Goal: Transaction & Acquisition: Purchase product/service

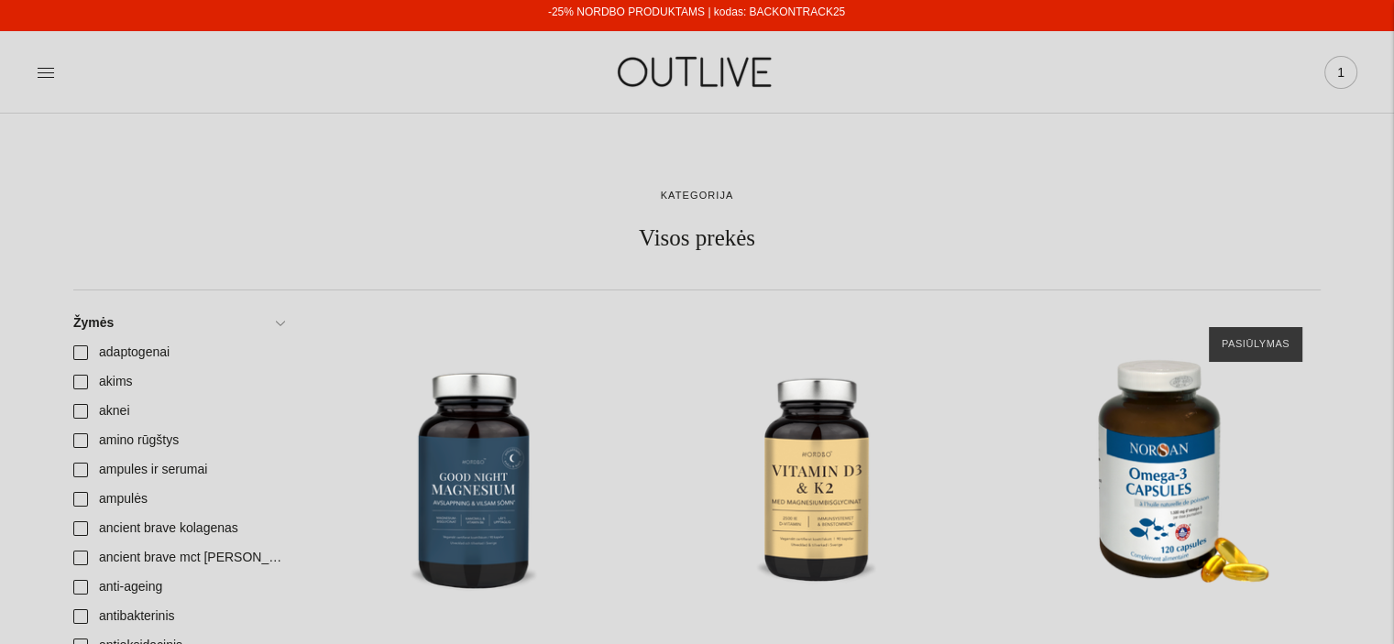
click at [1345, 72] on span "1" at bounding box center [1341, 73] width 26 height 26
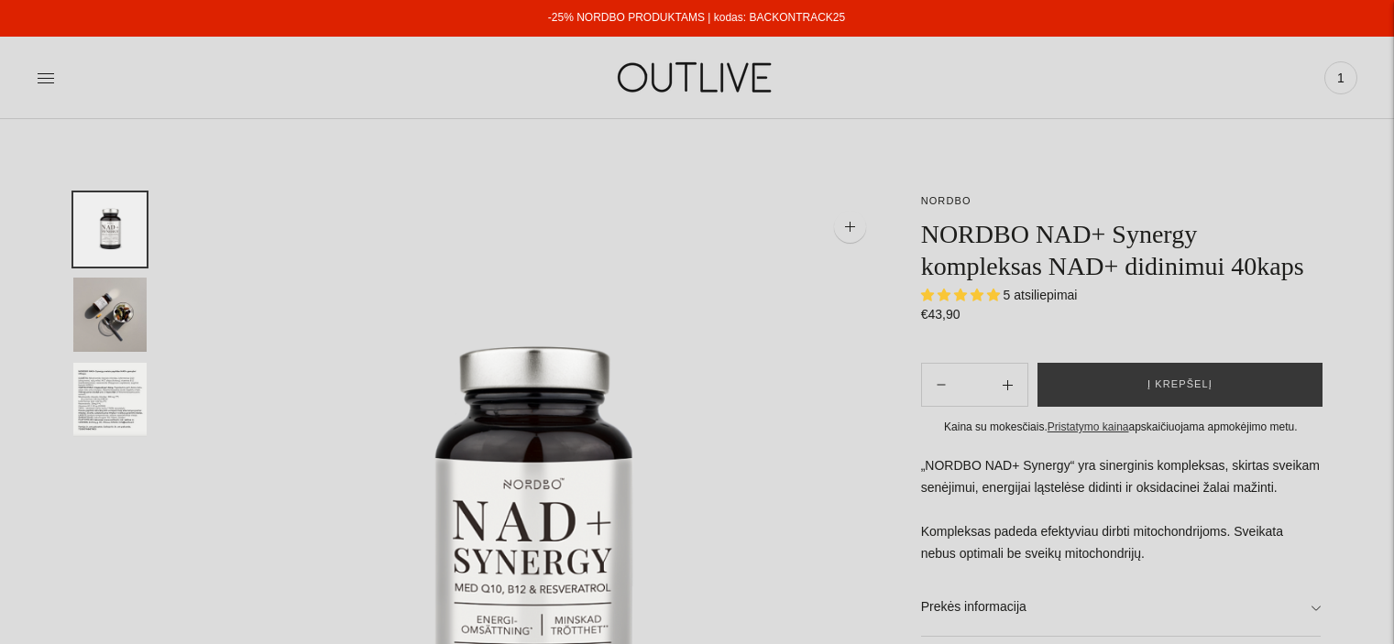
select select "**********"
drag, startPoint x: 924, startPoint y: 230, endPoint x: 1198, endPoint y: 221, distance: 274.1
click at [1198, 221] on h1 "NORDBO NAD+ Synergy kompleksas NAD+ didinimui 40kaps" at bounding box center [1120, 250] width 399 height 64
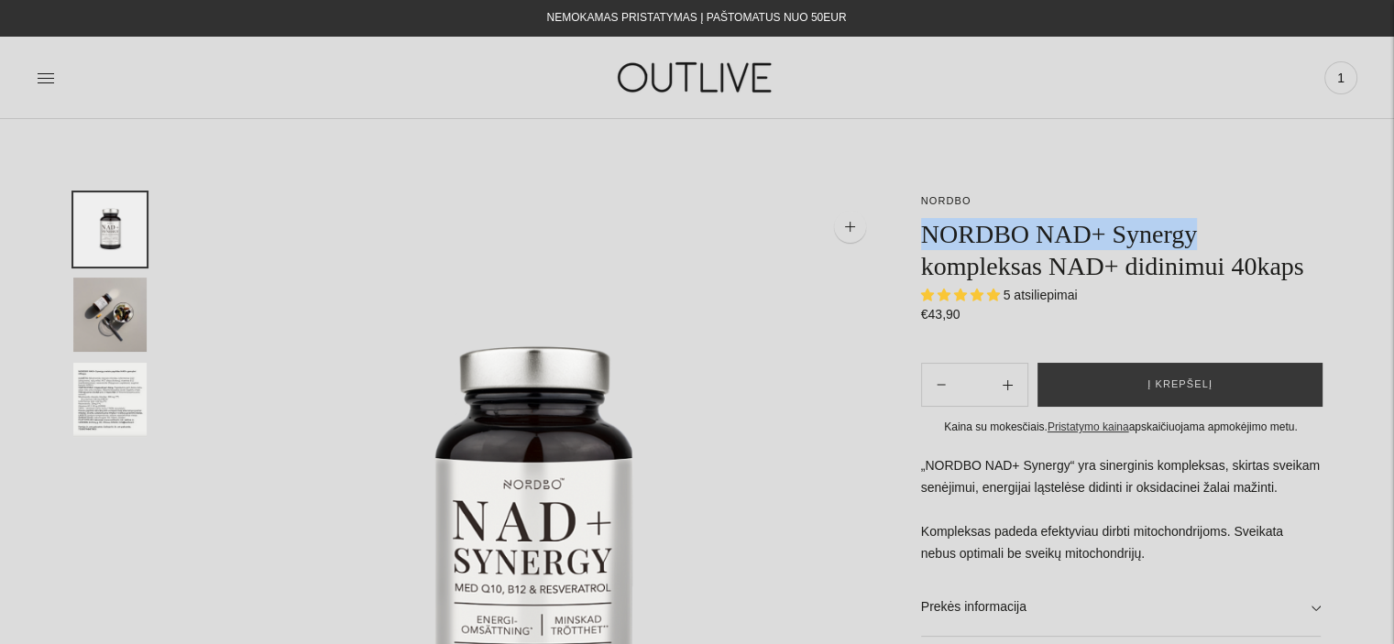
copy h1 "NORDBO NAD+ Synergy"
click at [1267, 384] on button "Į krepšelį" at bounding box center [1179, 385] width 285 height 44
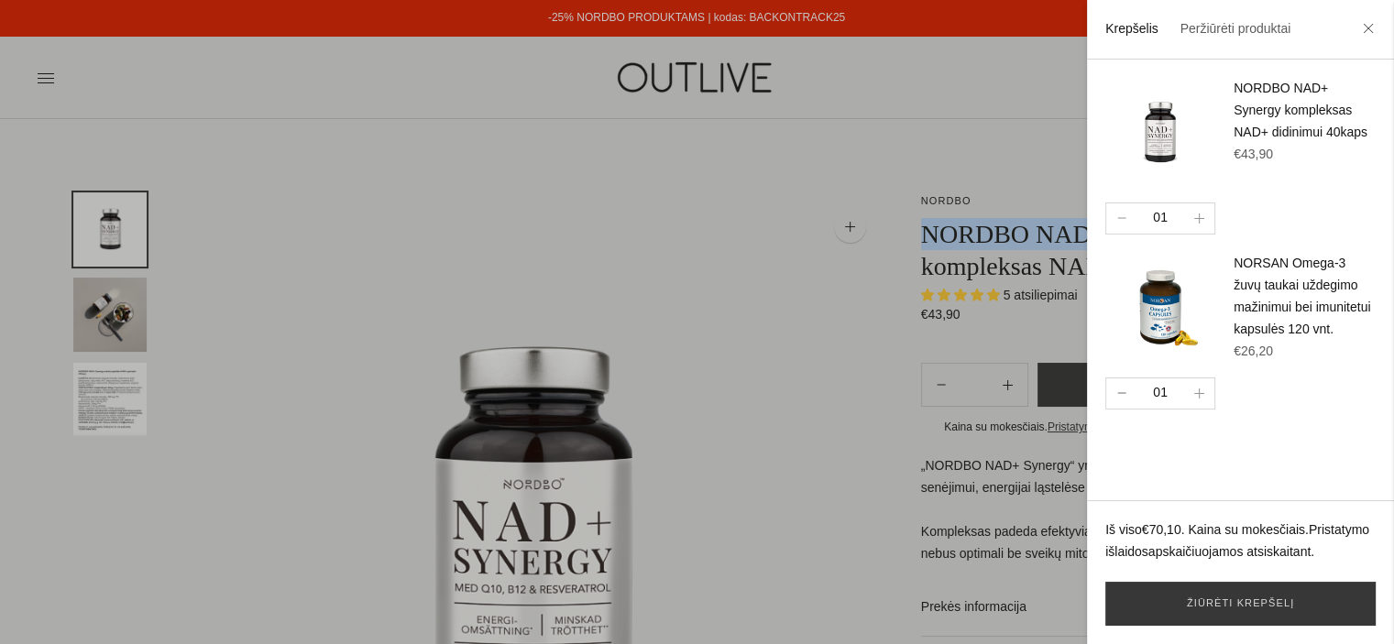
click at [1127, 404] on button "button" at bounding box center [1121, 393] width 30 height 30
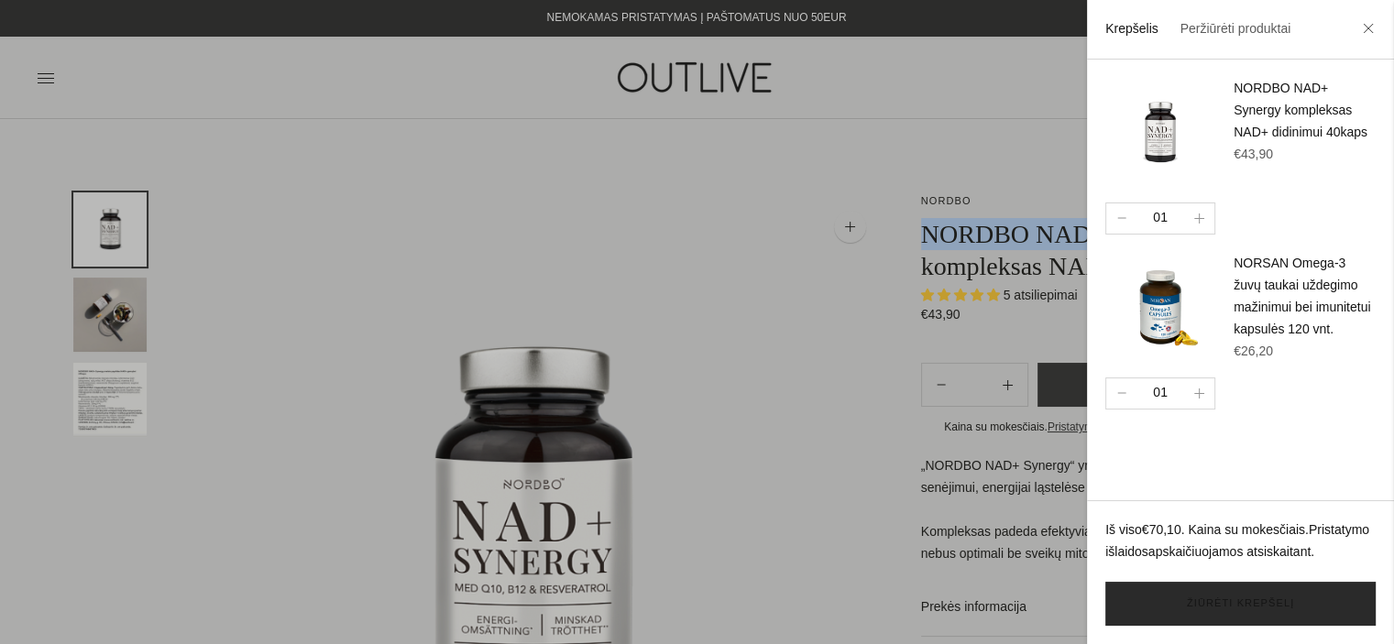
click at [1189, 600] on link "Žiūrėti krepšelį" at bounding box center [1240, 604] width 270 height 44
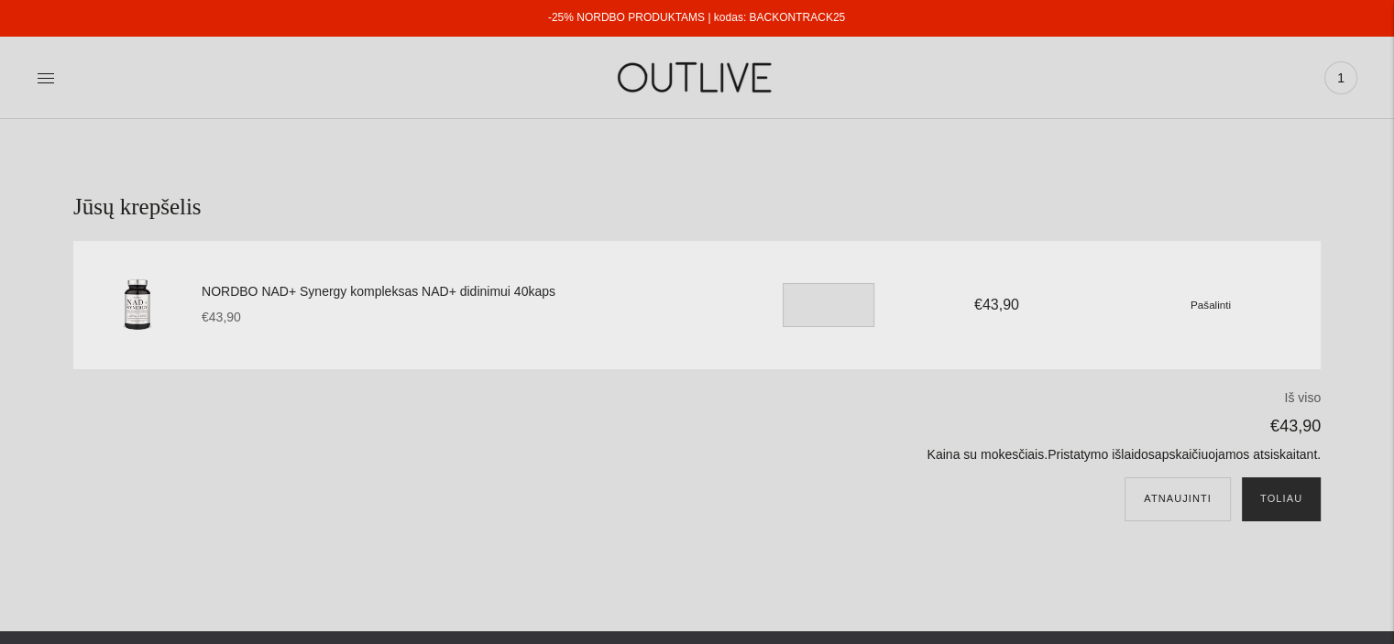
click at [1271, 496] on button "Toliau" at bounding box center [1281, 499] width 79 height 44
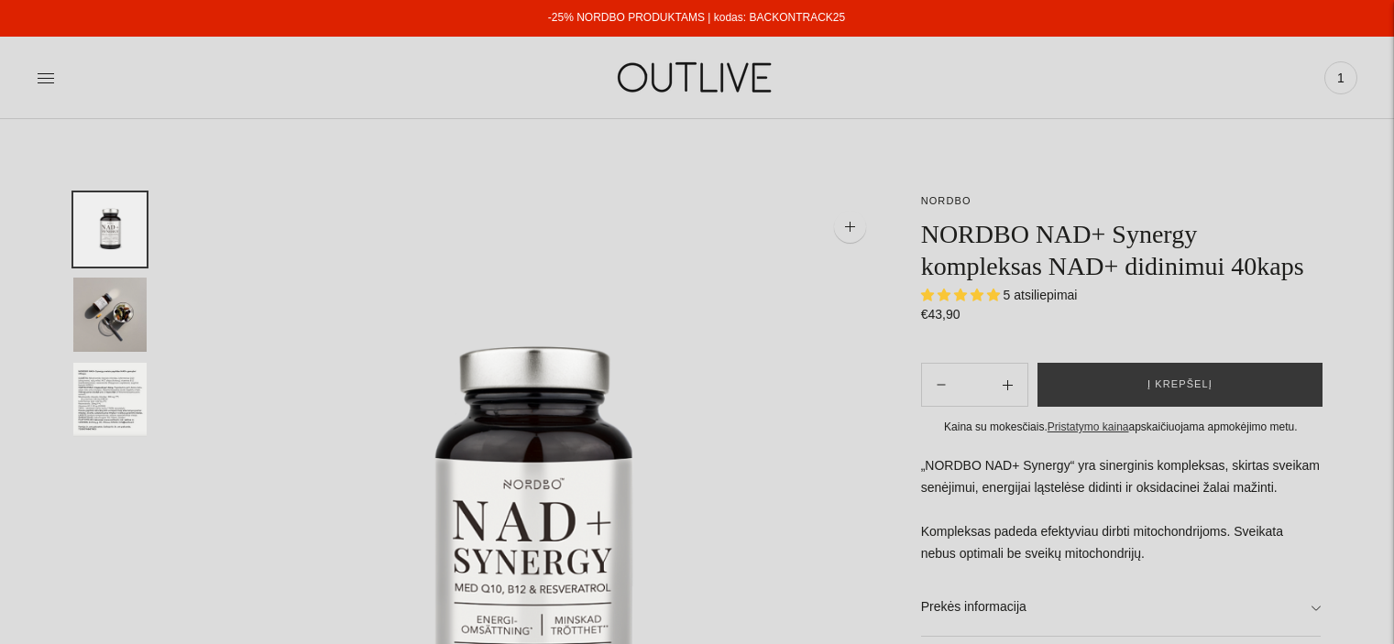
select select "**********"
click at [62, 81] on div at bounding box center [257, 77] width 440 height 63
click at [40, 78] on icon at bounding box center [46, 77] width 16 height 9
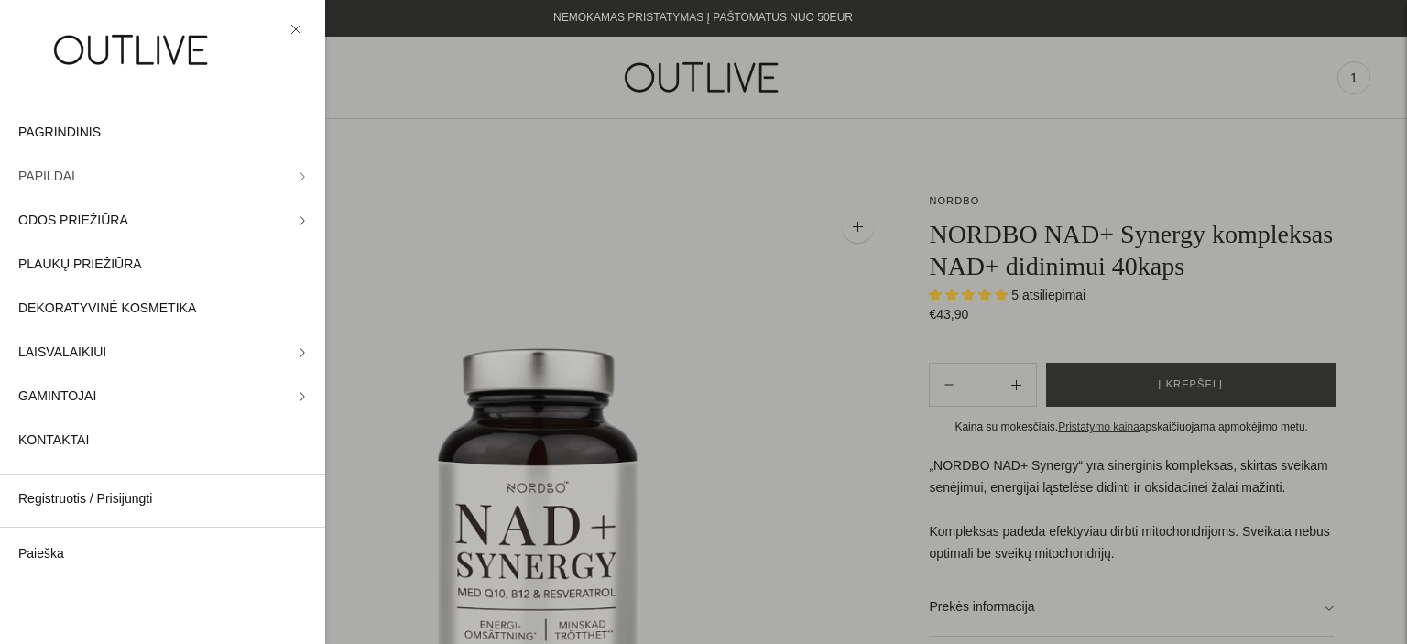
click at [77, 174] on link "PAPILDAI" at bounding box center [162, 177] width 325 height 44
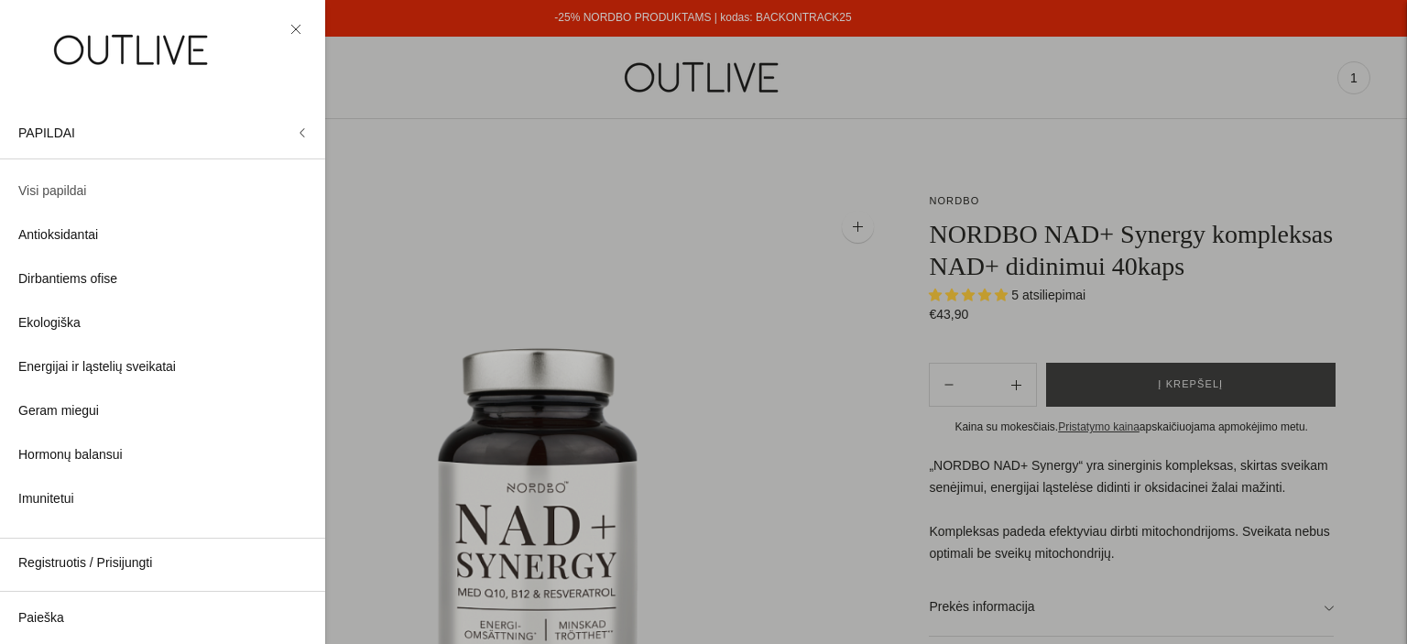
click at [55, 194] on span "Visi papildai" at bounding box center [52, 192] width 68 height 22
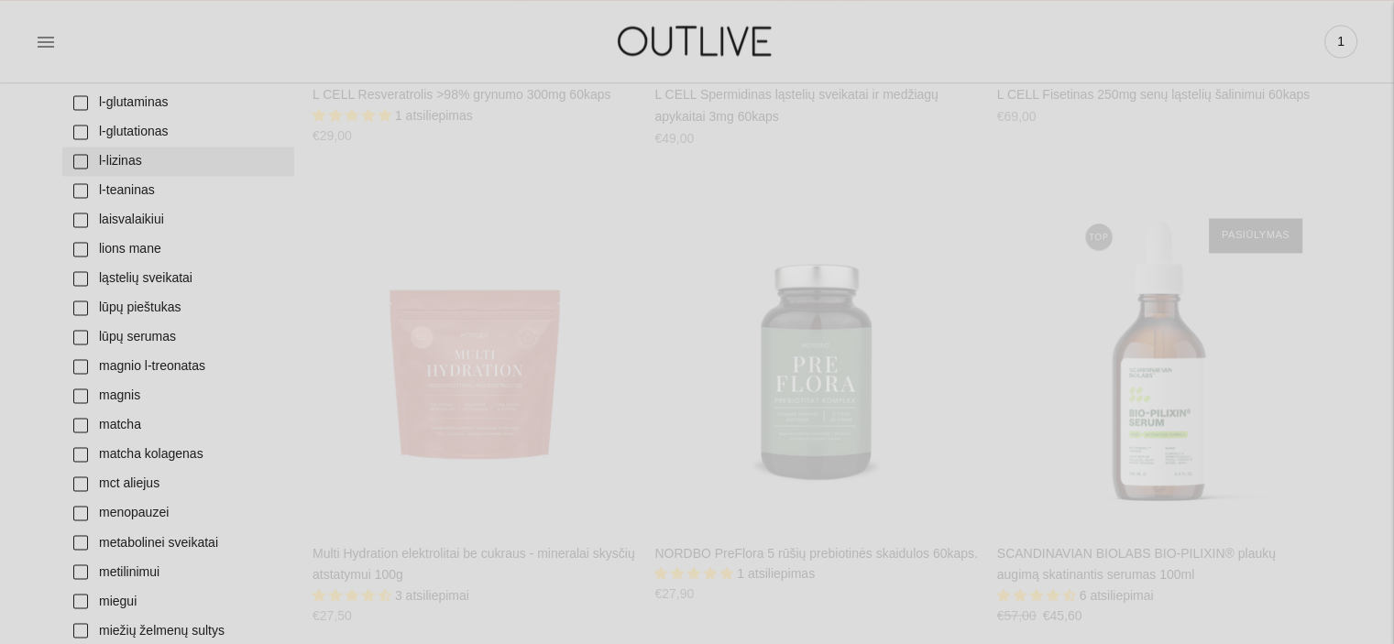
scroll to position [2971, 0]
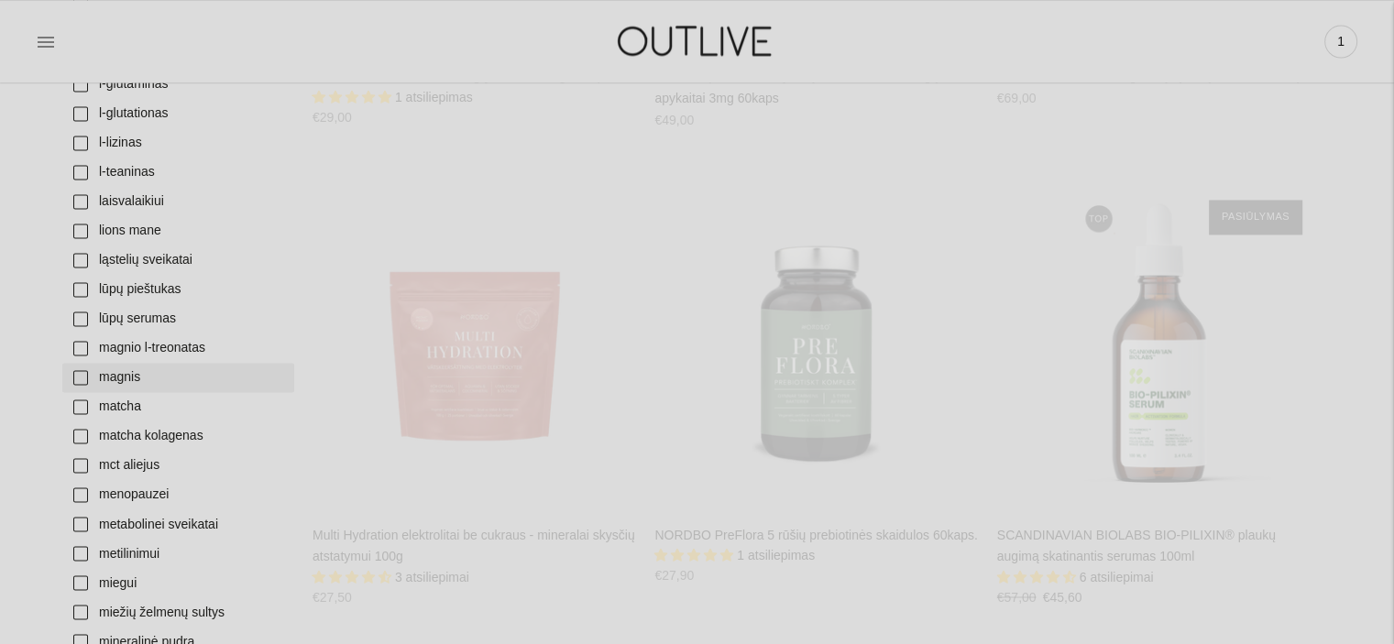
click at [87, 380] on link "magnis" at bounding box center [178, 377] width 232 height 29
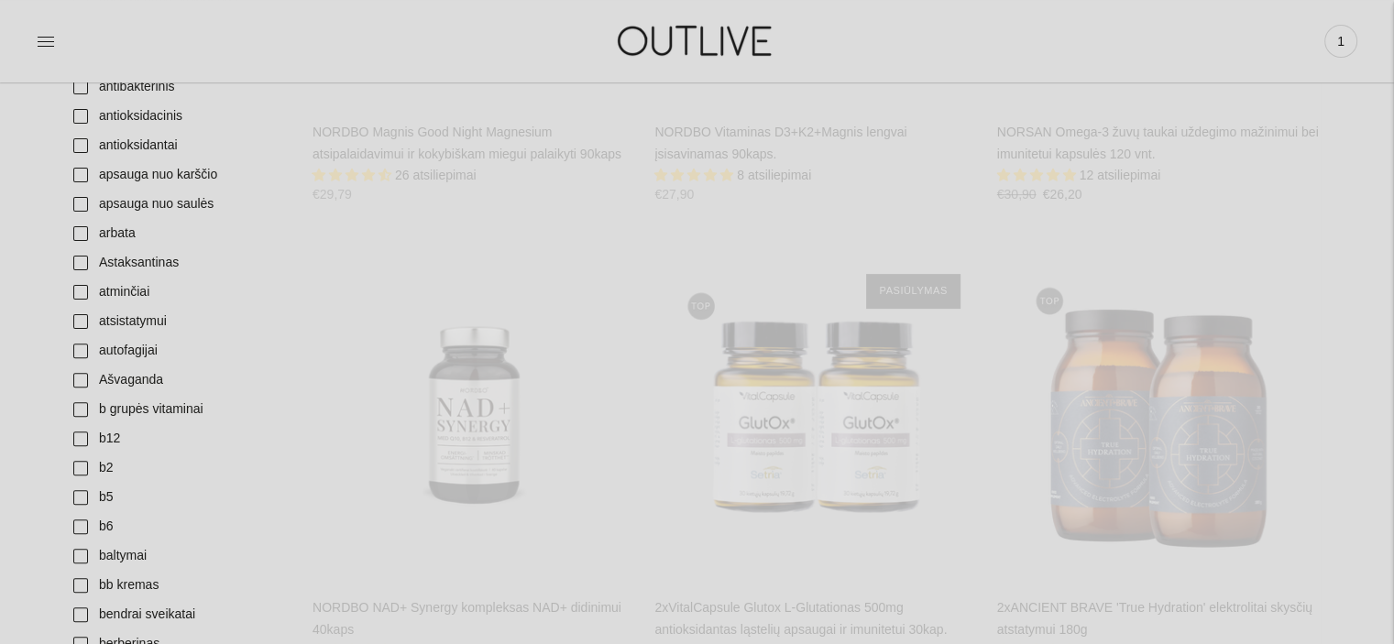
scroll to position [537, 0]
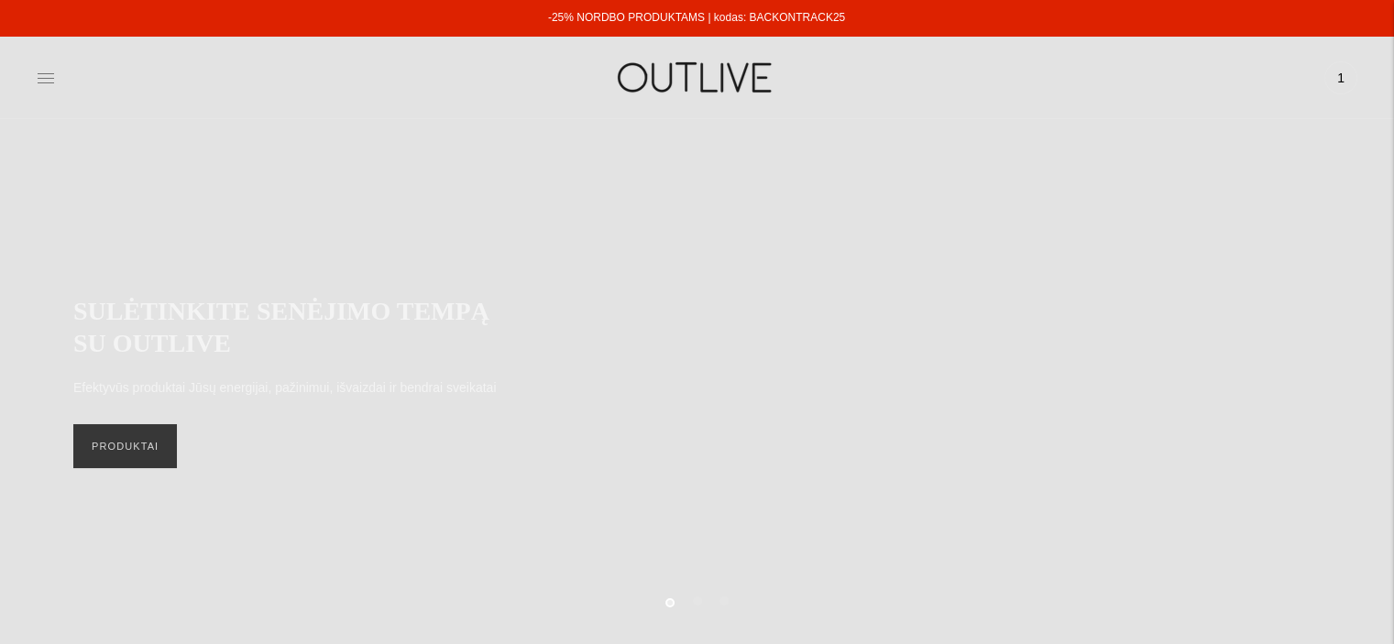
click at [38, 80] on icon at bounding box center [46, 78] width 18 height 18
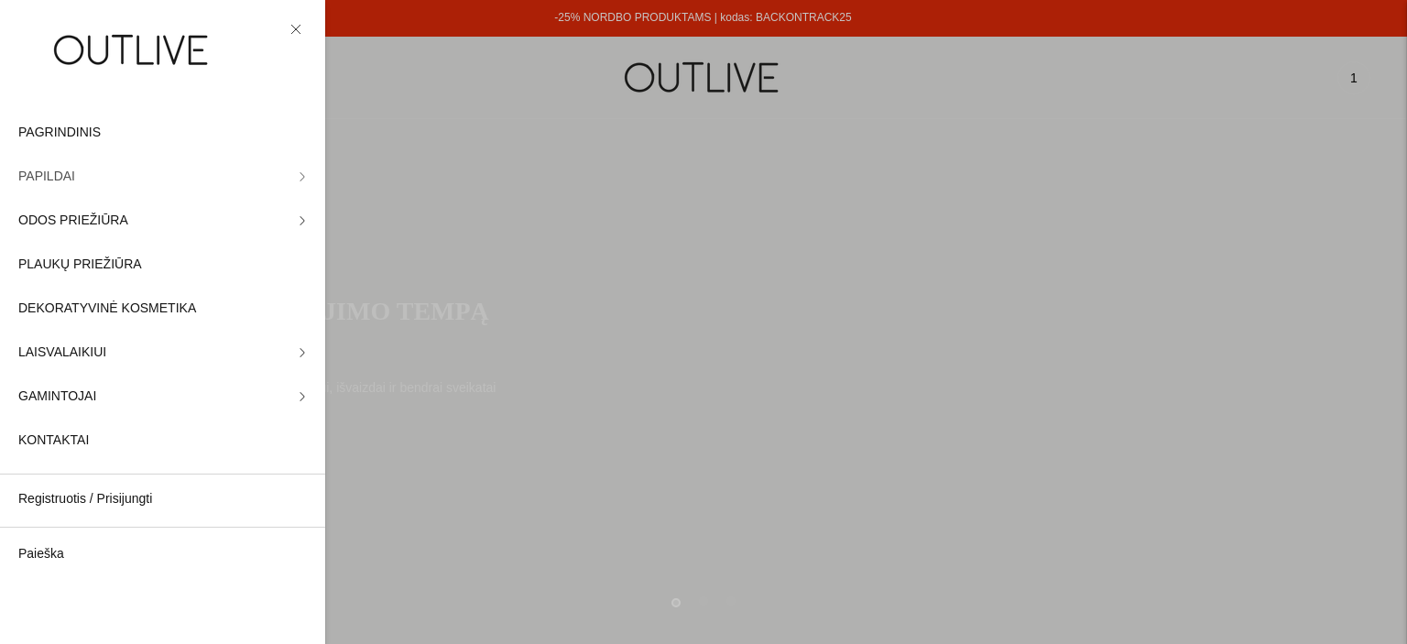
click at [73, 175] on link "PAPILDAI" at bounding box center [162, 177] width 325 height 44
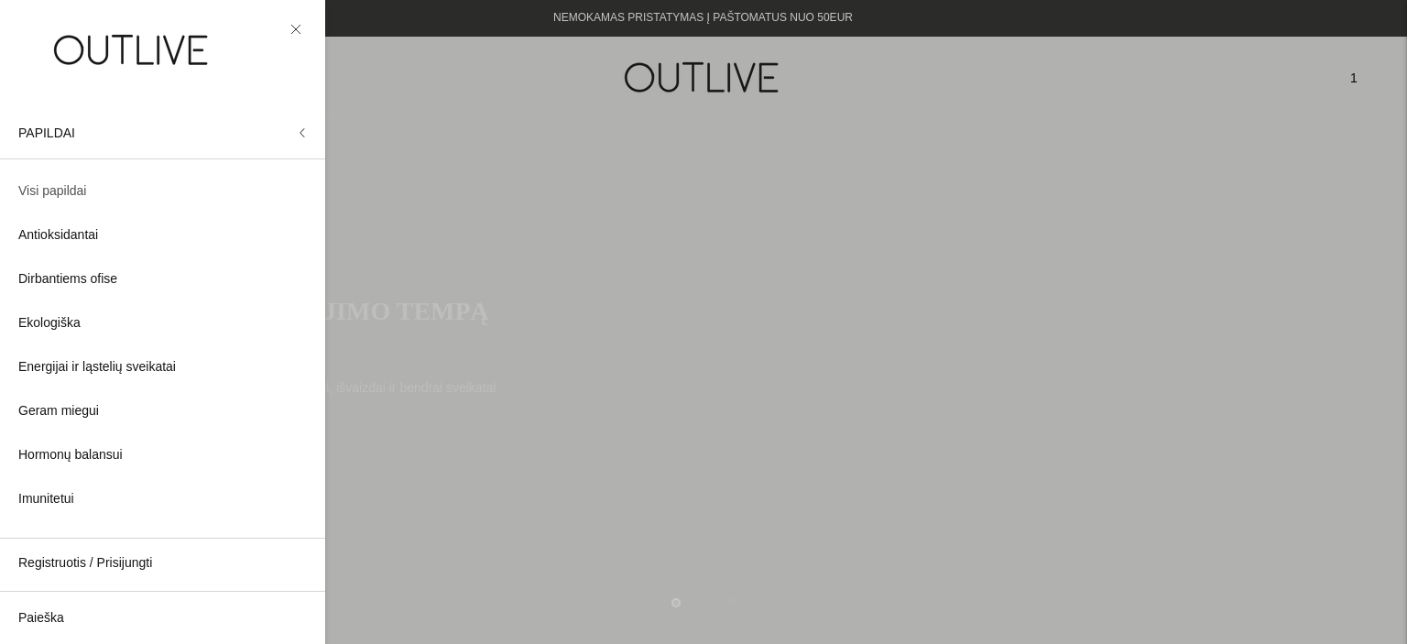
click at [71, 184] on span "Visi papildai" at bounding box center [52, 192] width 68 height 22
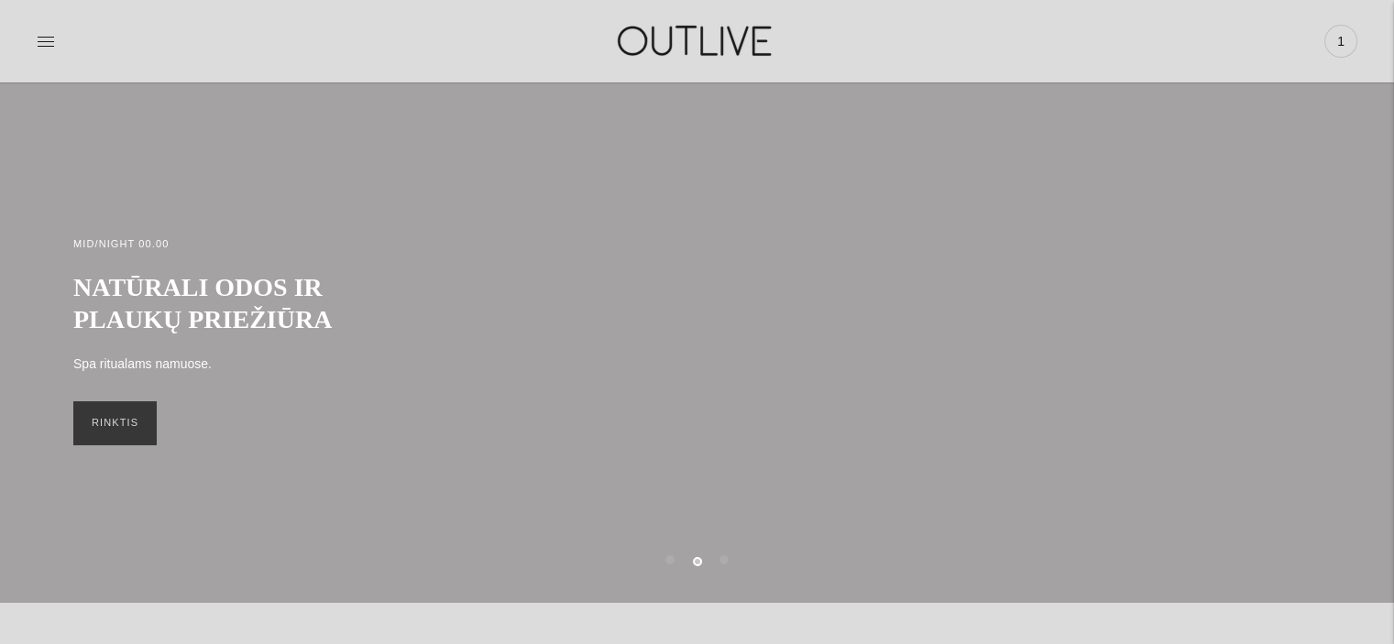
scroll to position [40, 0]
click at [1341, 33] on span "1" at bounding box center [1341, 41] width 26 height 26
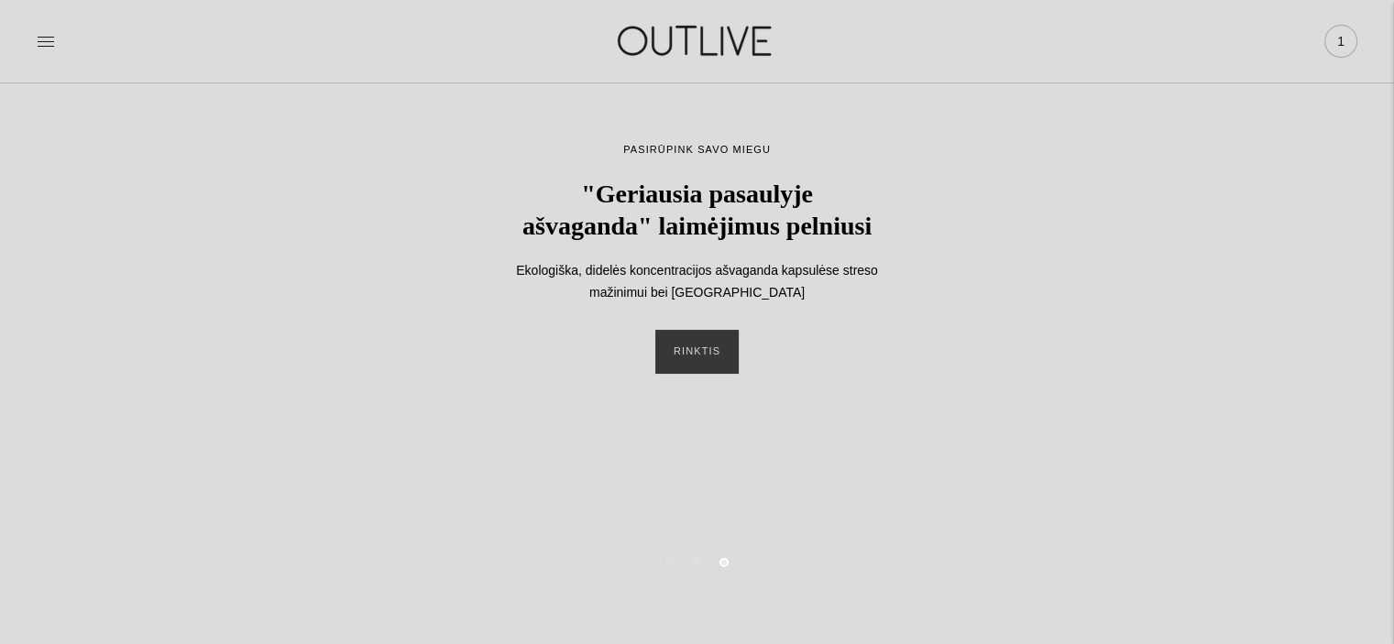
click at [1327, 39] on div "1" at bounding box center [1340, 41] width 33 height 33
click at [37, 47] on icon at bounding box center [46, 41] width 18 height 18
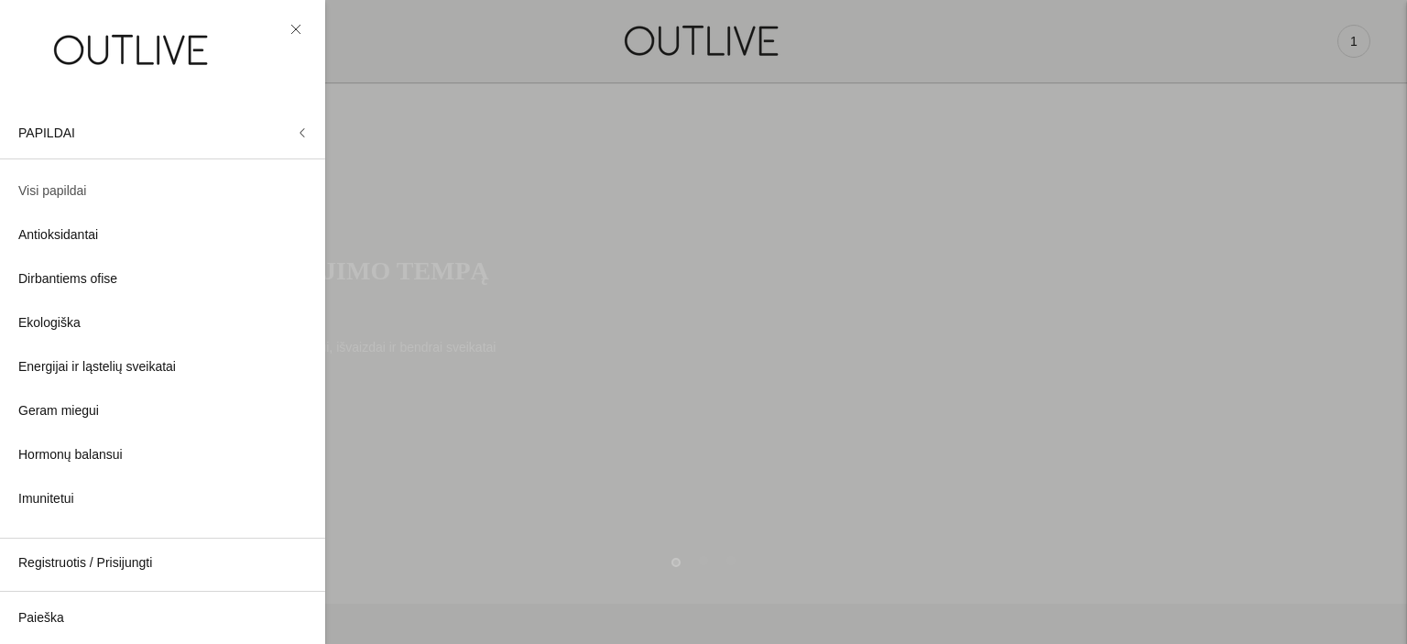
click at [51, 194] on span "Visi papildai" at bounding box center [52, 192] width 68 height 22
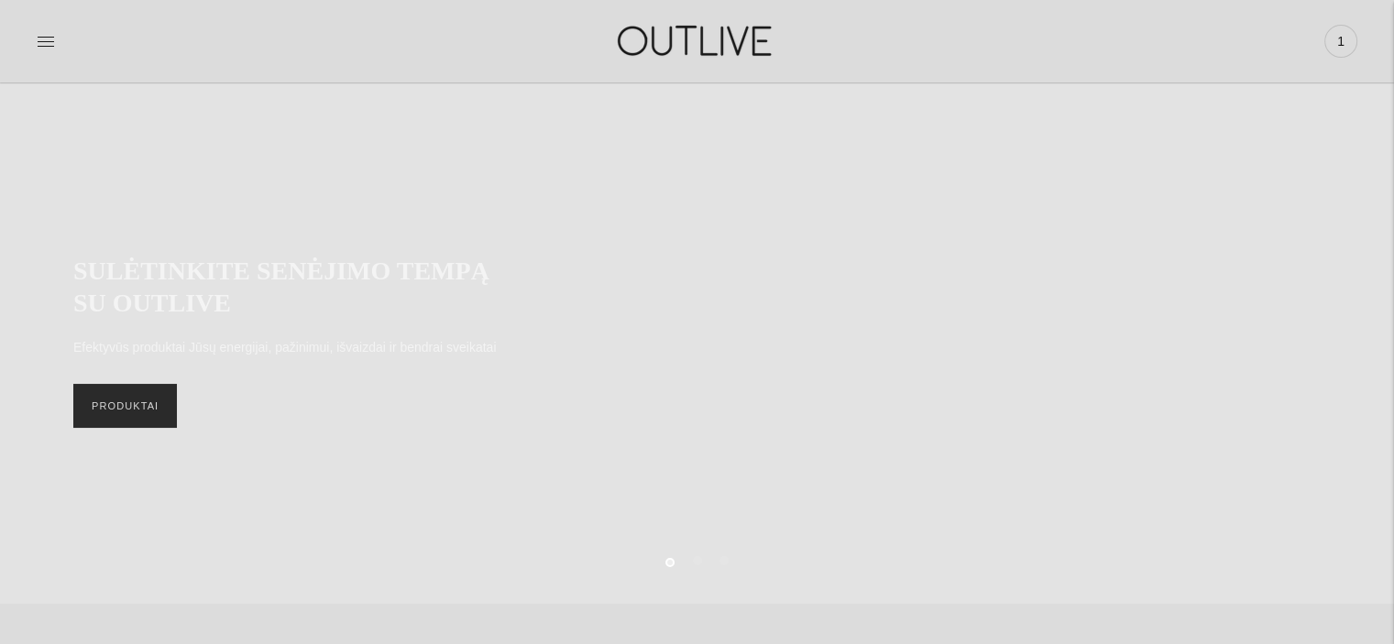
click at [158, 406] on link "PRODUKTAI" at bounding box center [125, 406] width 104 height 44
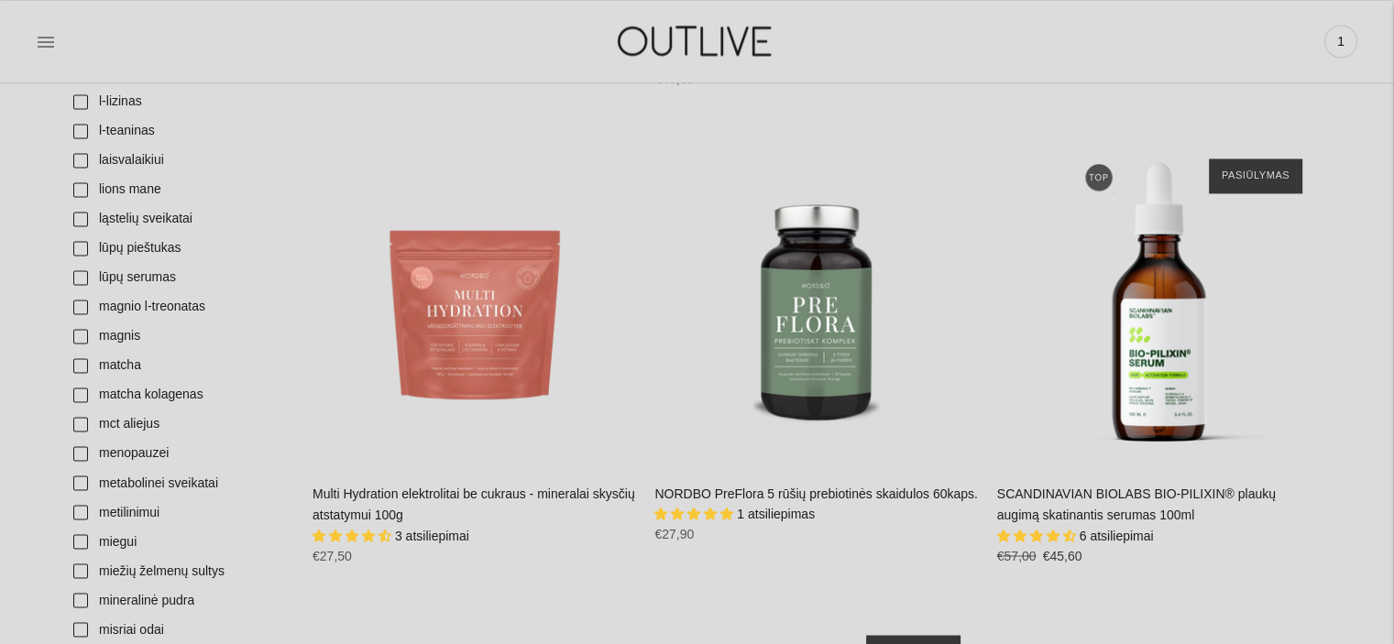
scroll to position [3014, 0]
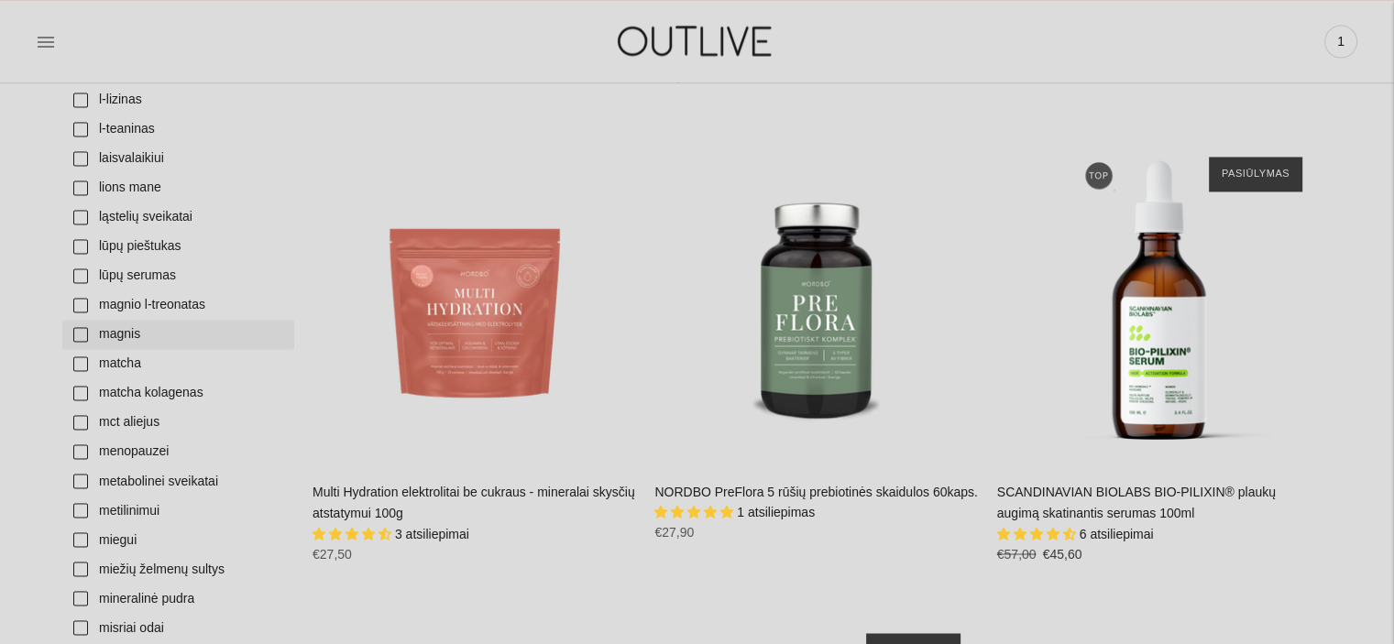
click at [74, 329] on link "magnis" at bounding box center [178, 334] width 232 height 29
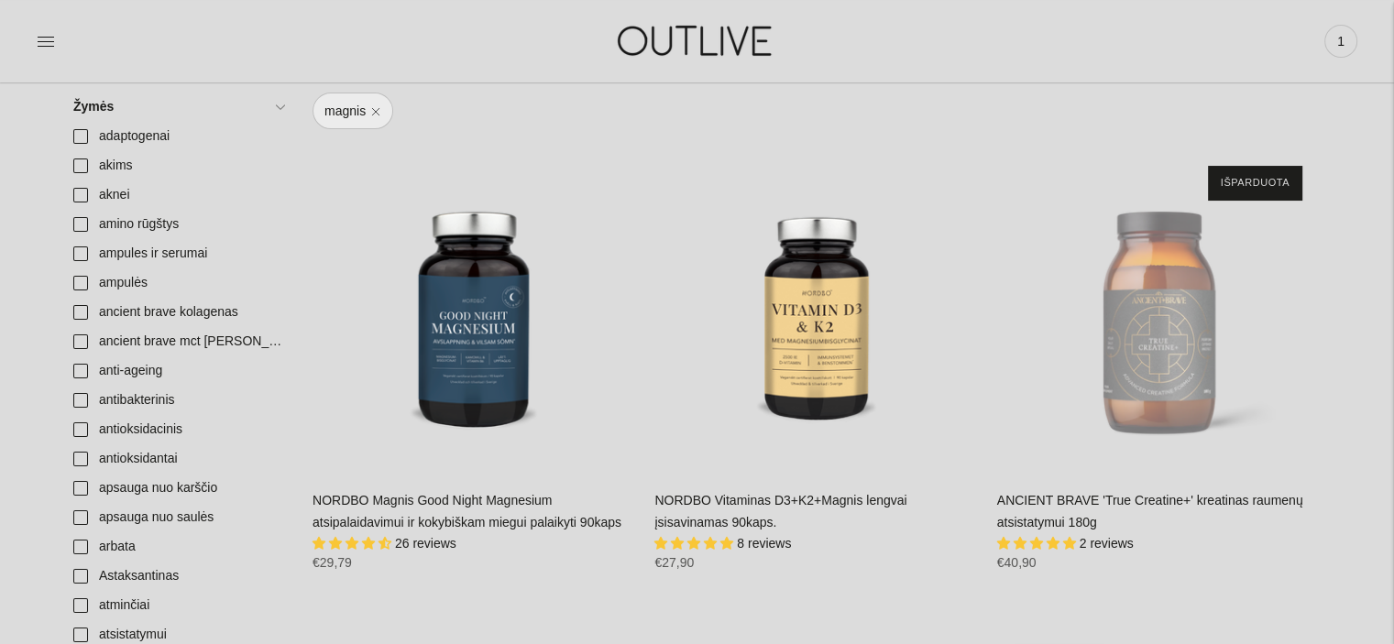
scroll to position [223, 0]
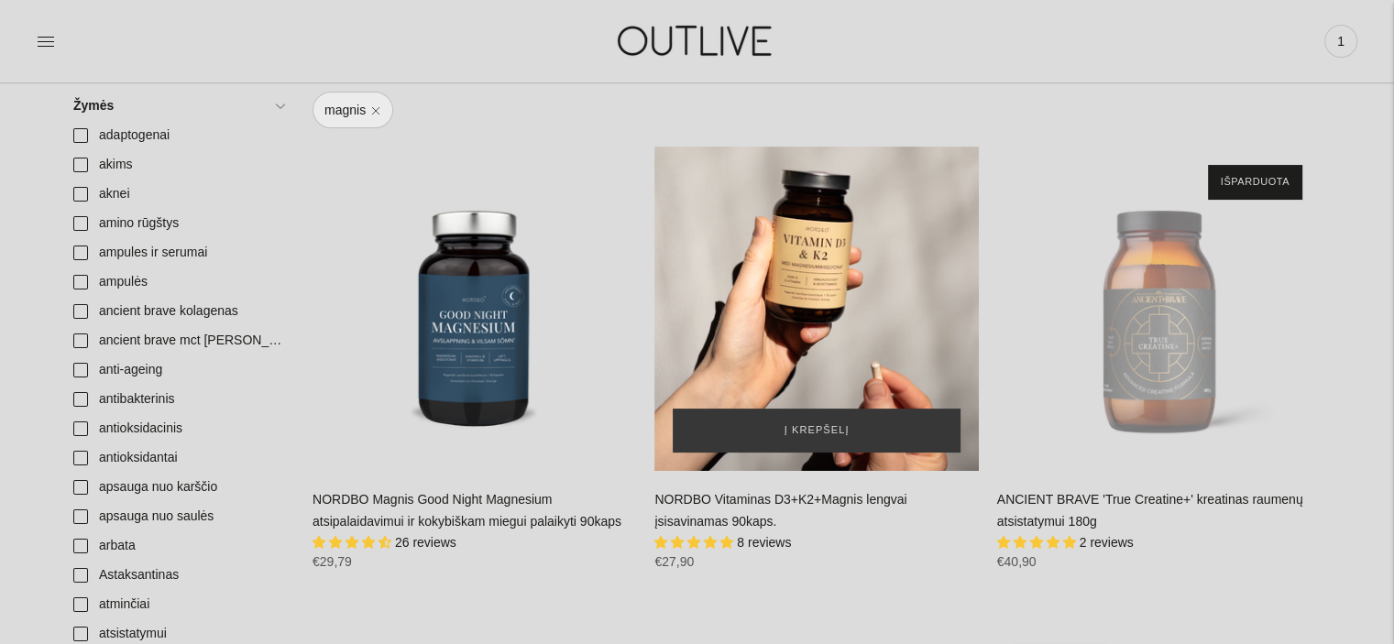
click at [795, 340] on div "NORDBO Vitaminas D3+K2+Magnis lengvai įsisavinamas 90kaps.\a" at bounding box center [815, 308] width 323 height 323
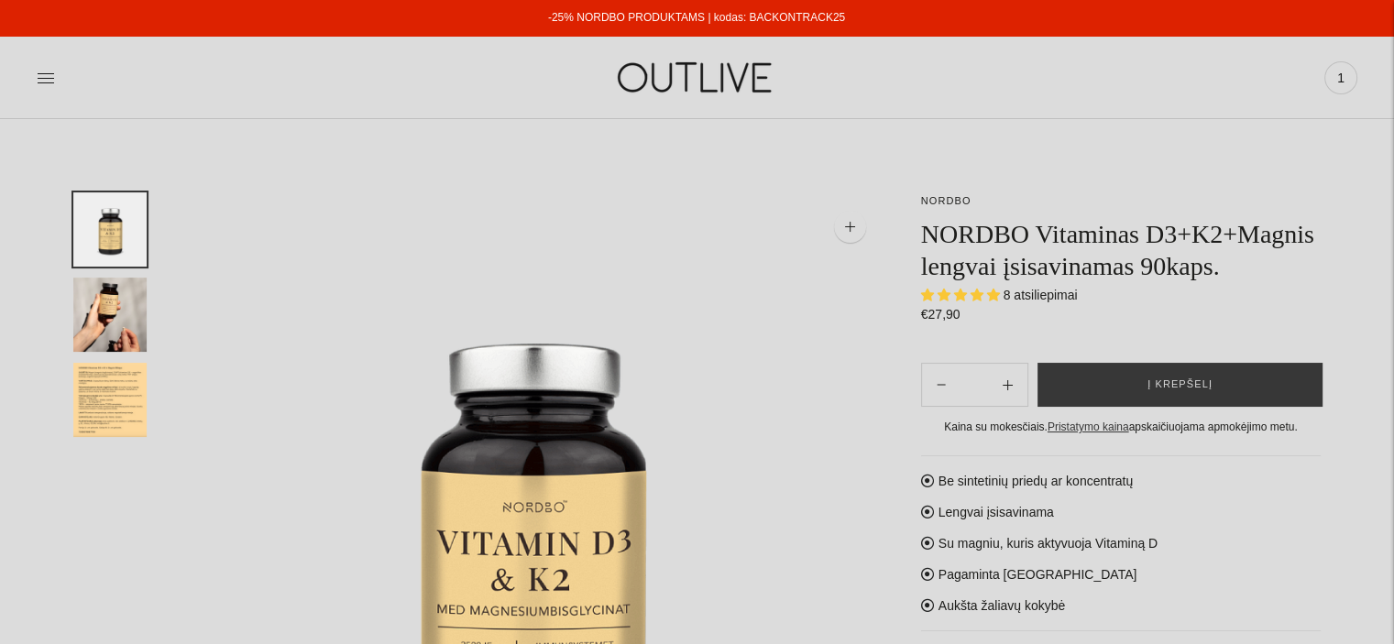
select select "**********"
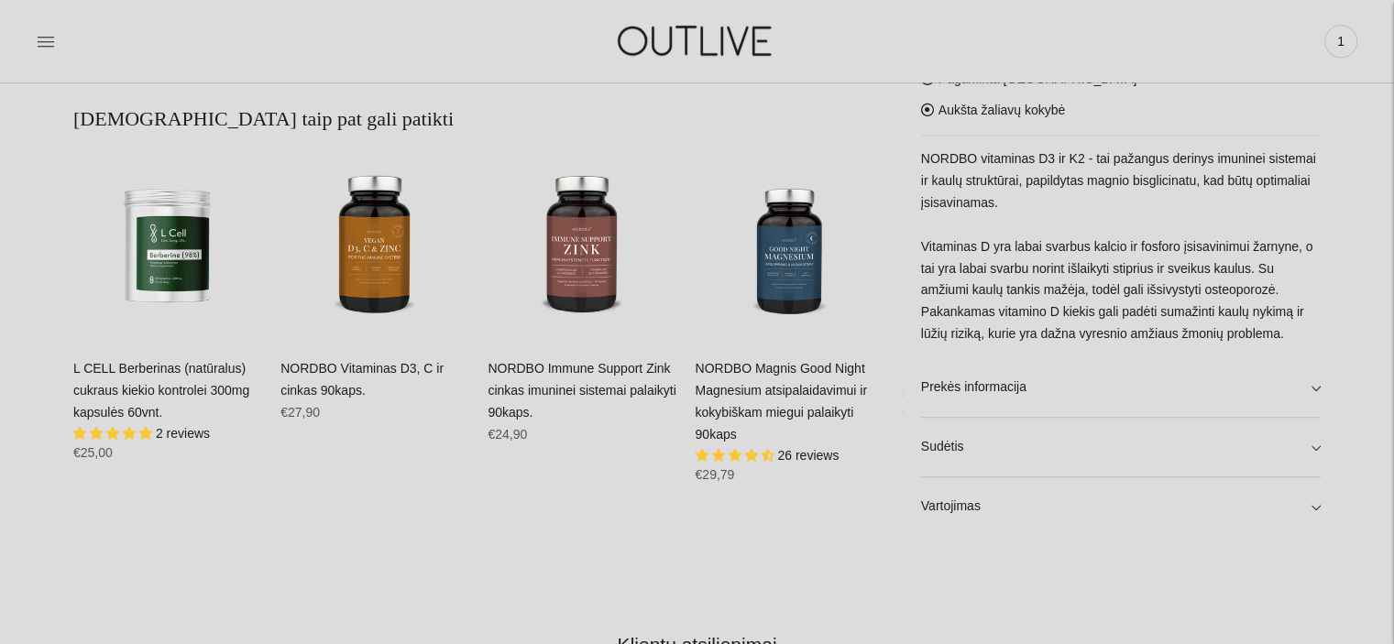
scroll to position [1144, 0]
click at [1081, 520] on link "Vartojimas" at bounding box center [1120, 505] width 399 height 59
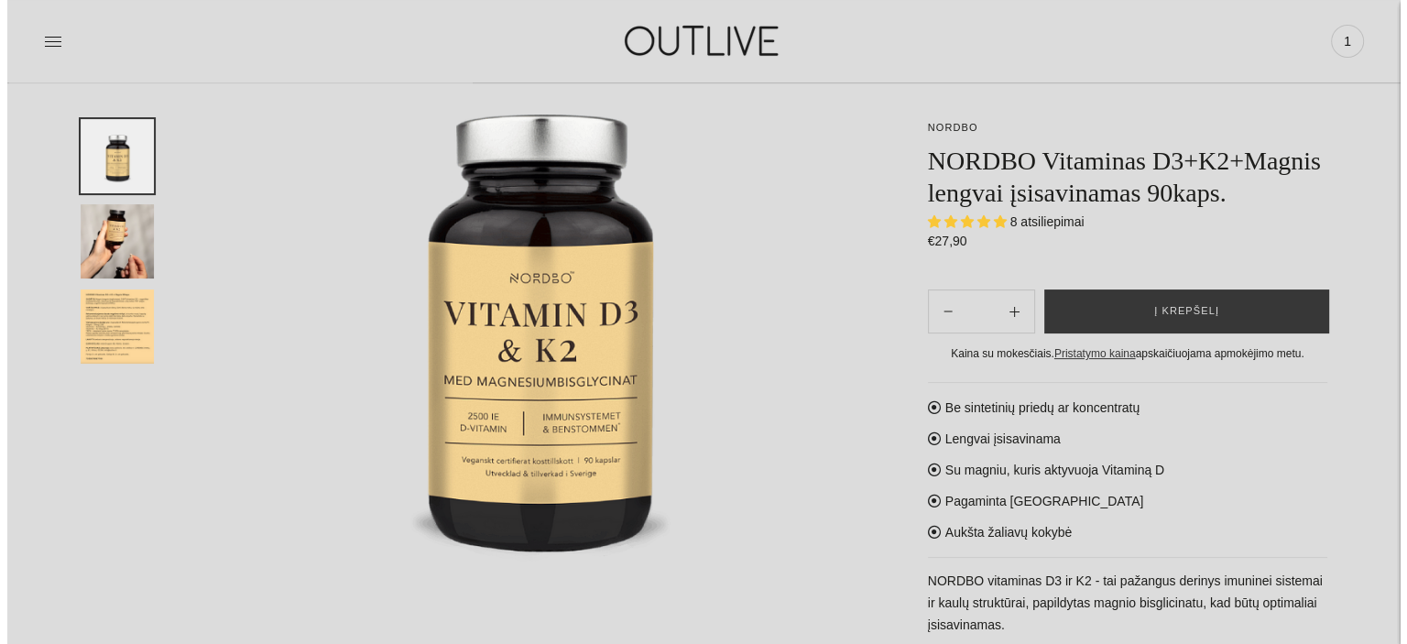
scroll to position [241, 0]
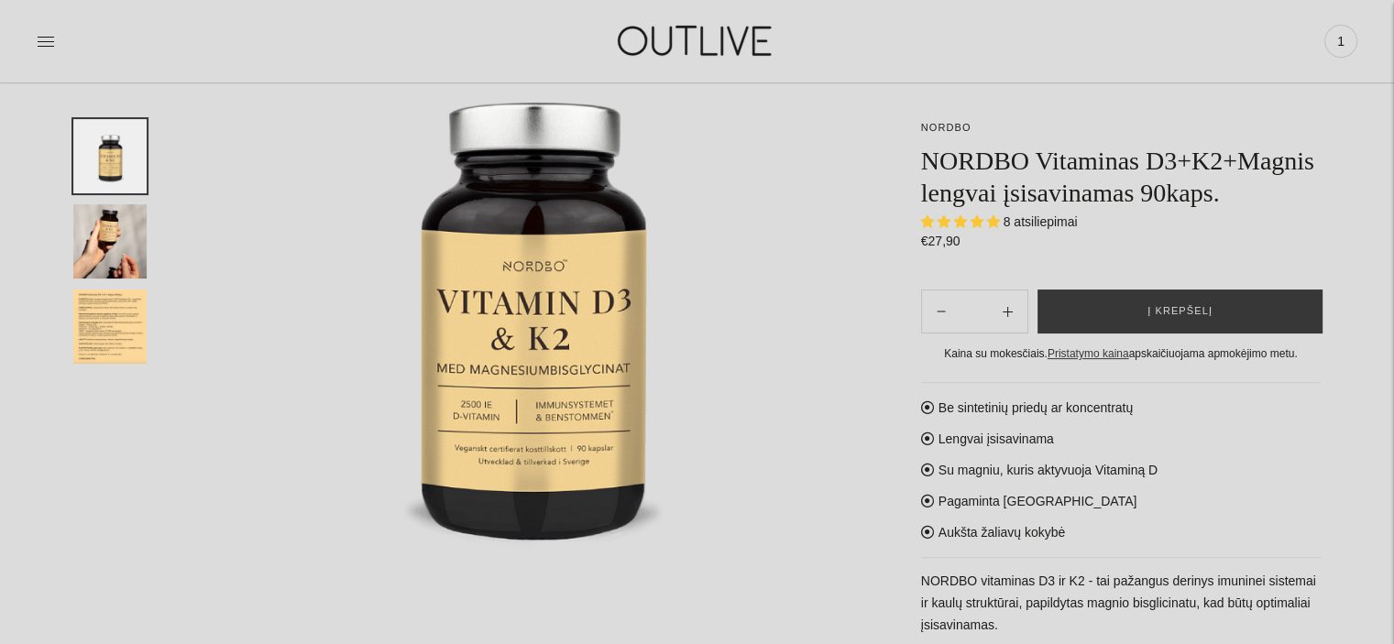
click at [826, 303] on img at bounding box center [533, 301] width 701 height 701
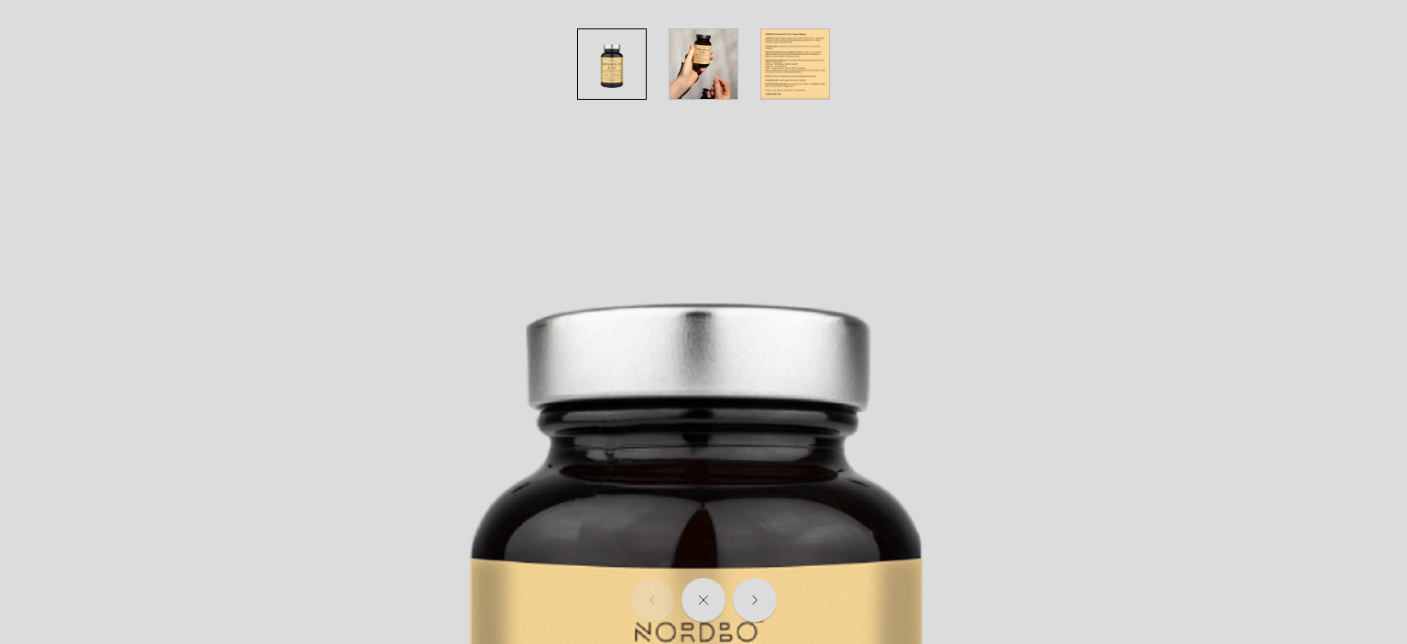
click at [32, 71] on div at bounding box center [703, 64] width 1371 height 92
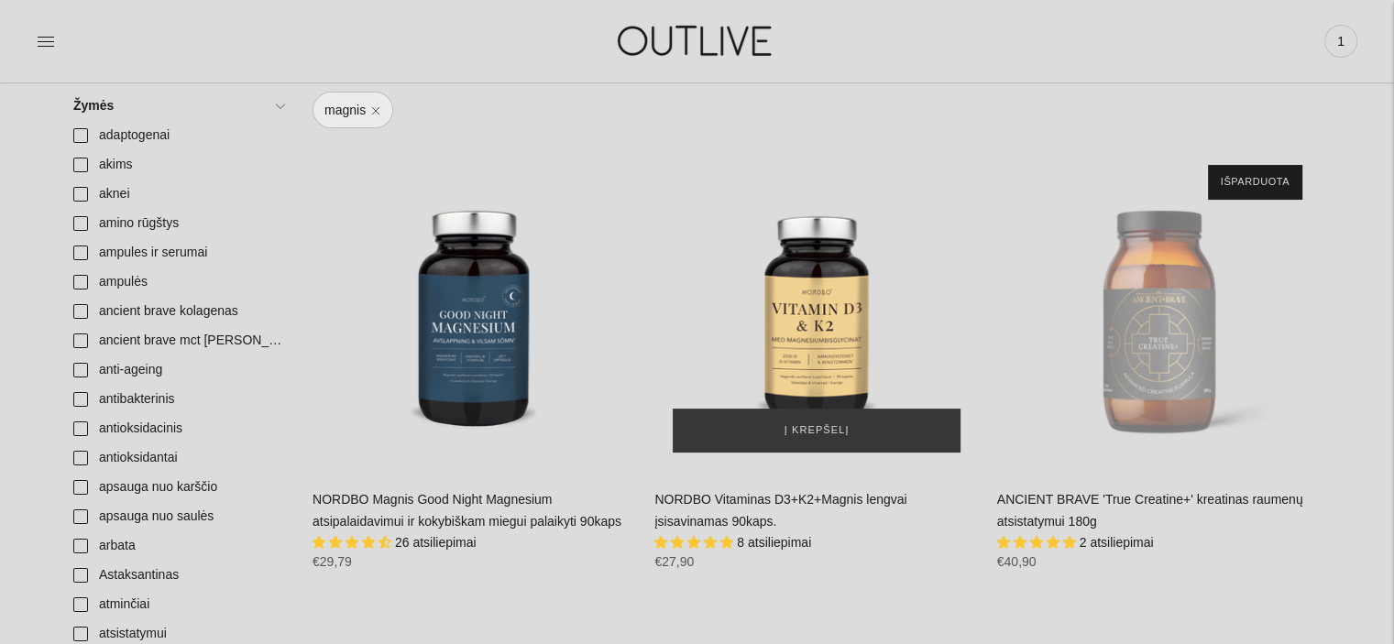
scroll to position [223, 0]
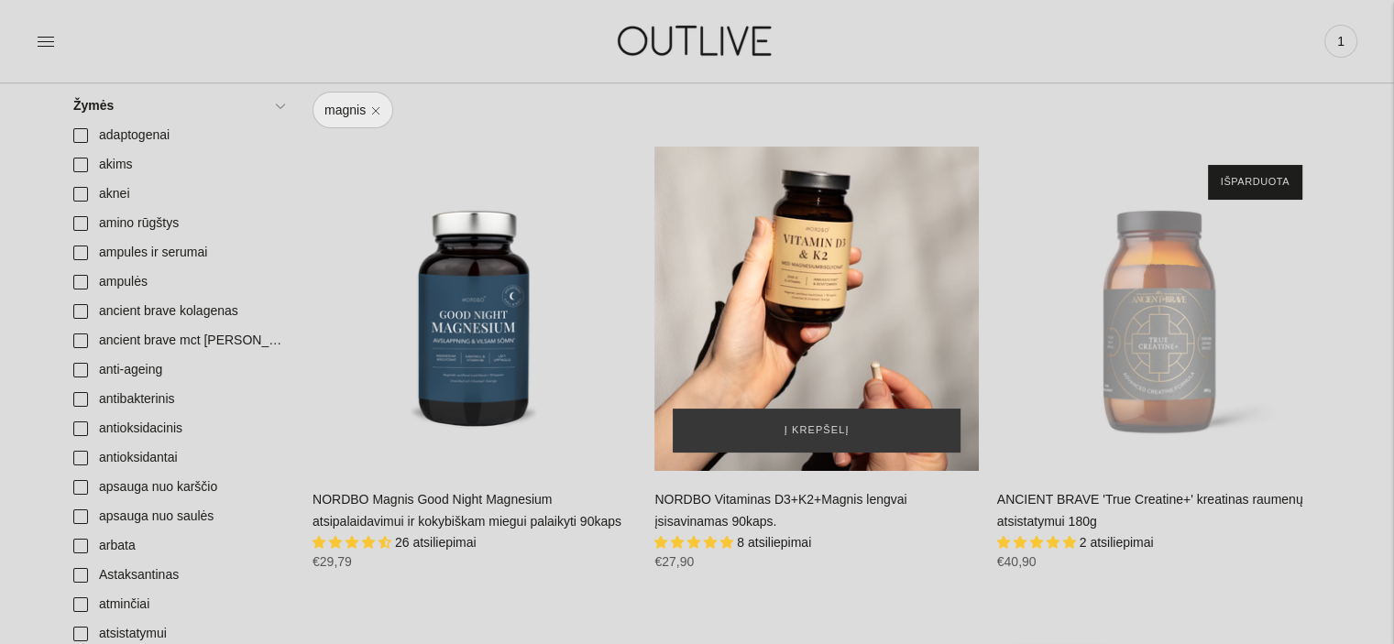
click at [757, 289] on div "NORDBO Vitaminas D3+K2+Magnis lengvai įsisavinamas 90kaps.\a" at bounding box center [815, 308] width 323 height 323
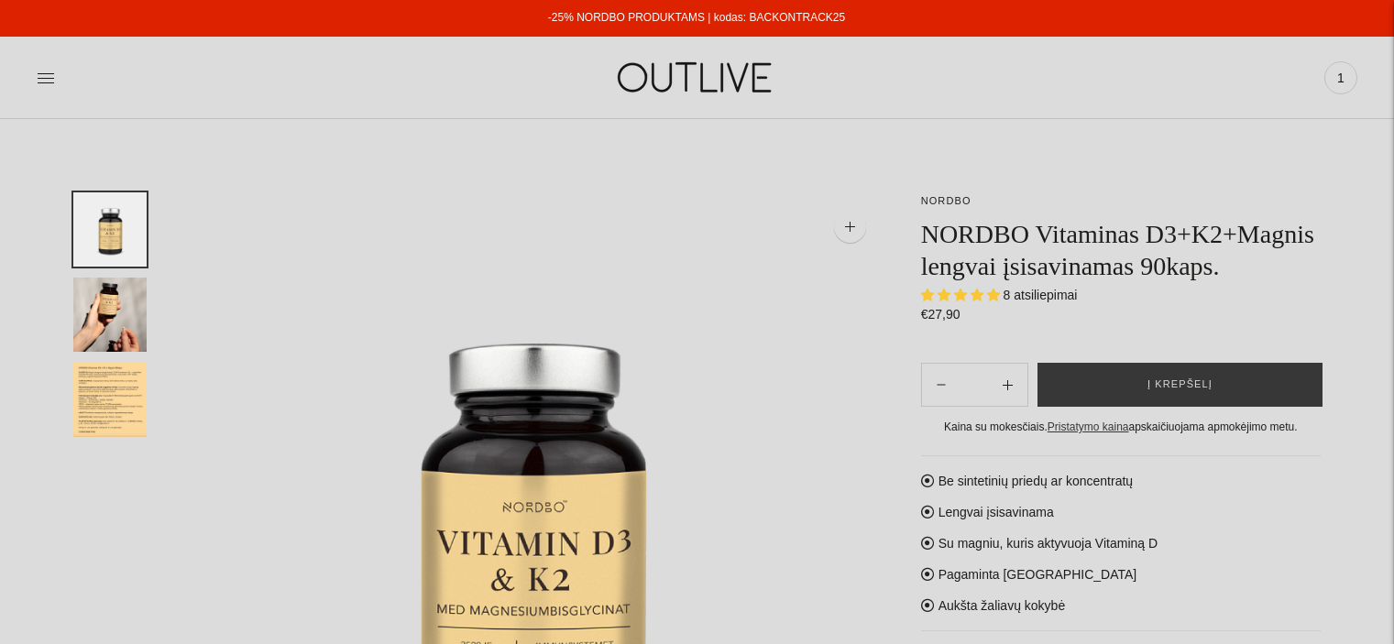
select select "**********"
click at [1134, 377] on button "Į krepšelį" at bounding box center [1179, 385] width 285 height 44
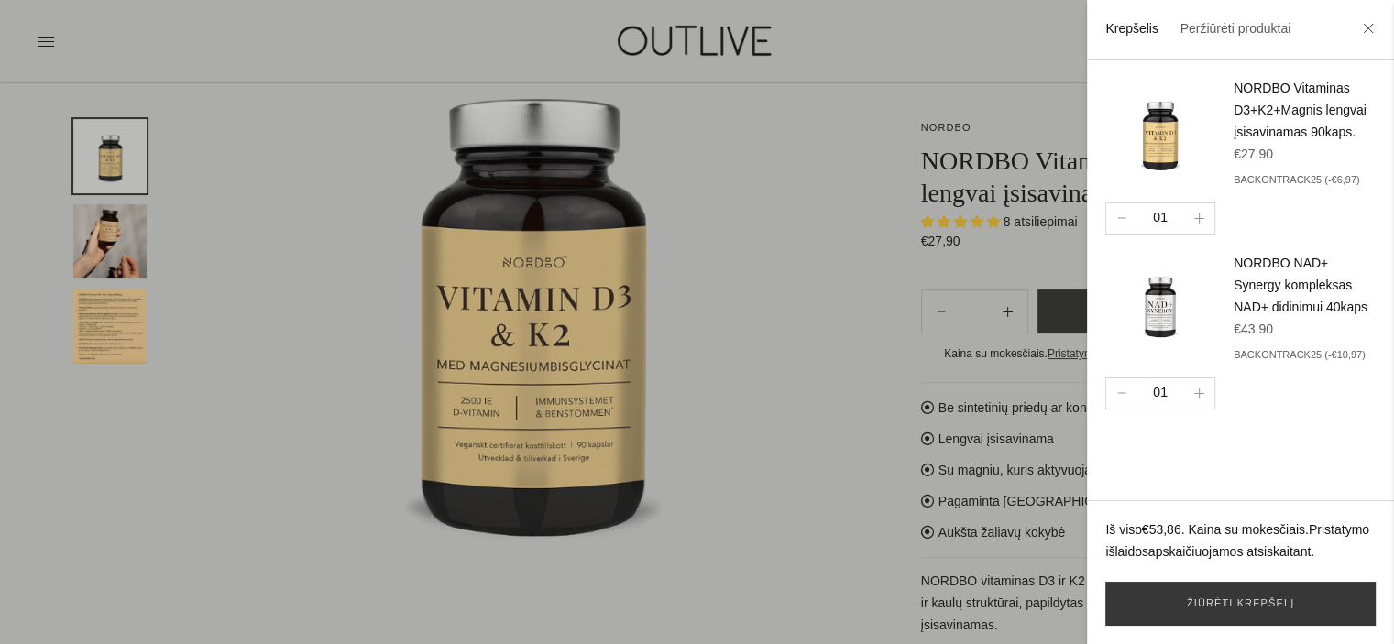
scroll to position [257, 0]
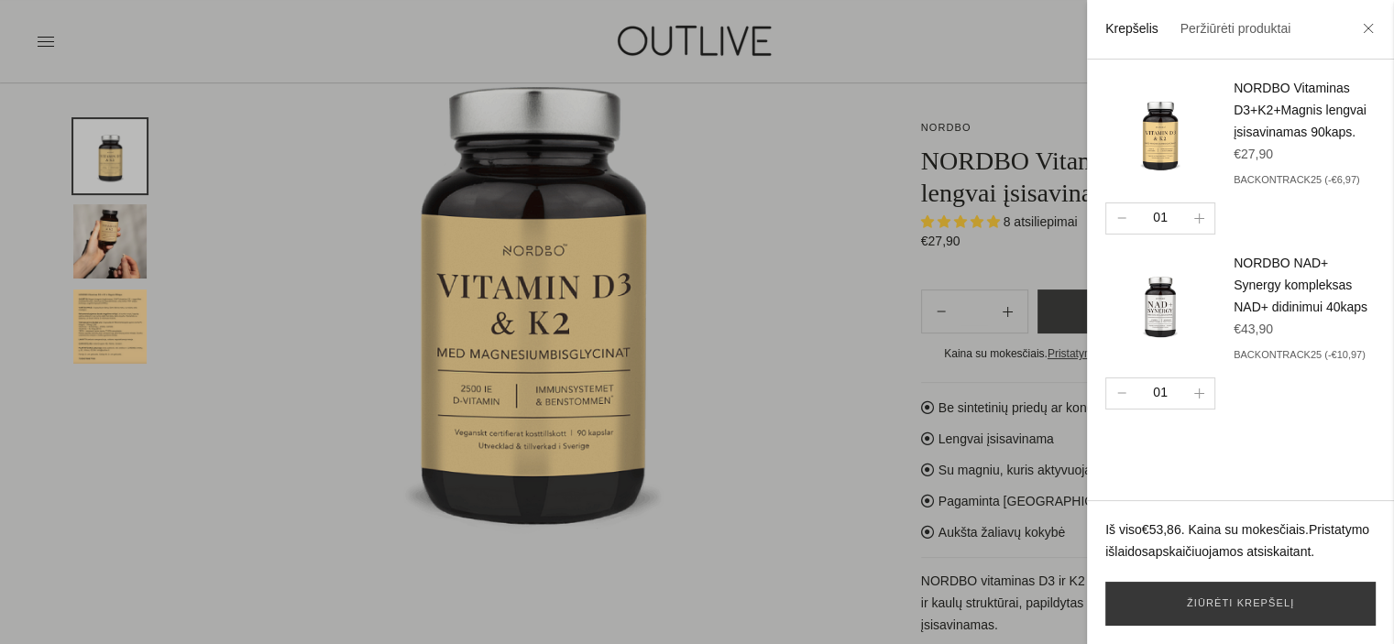
click at [217, 232] on div at bounding box center [697, 322] width 1394 height 644
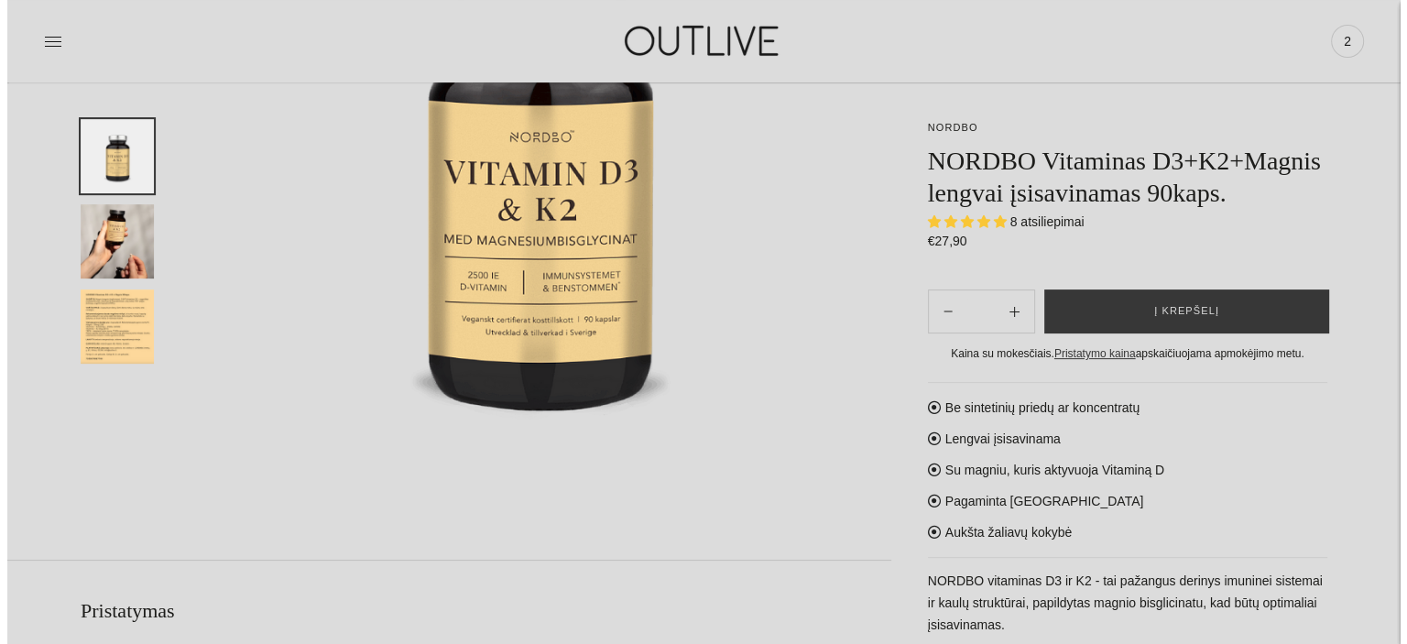
scroll to position [0, 0]
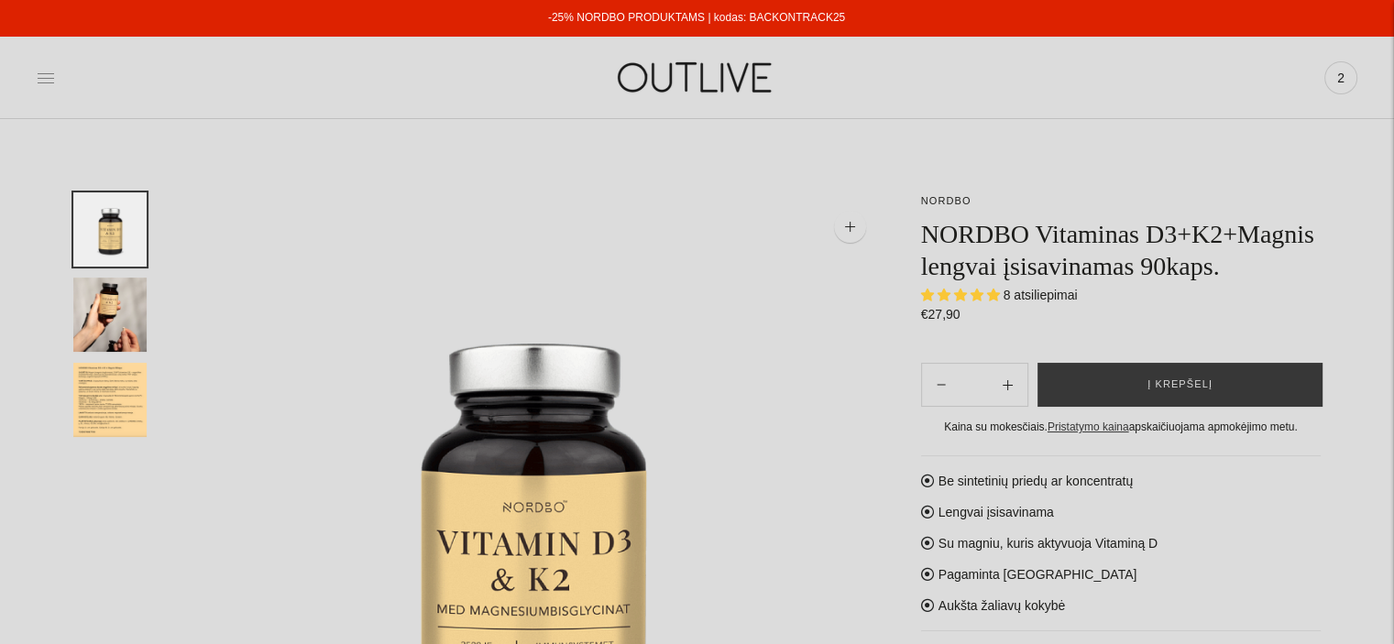
click at [51, 70] on icon at bounding box center [46, 78] width 18 height 18
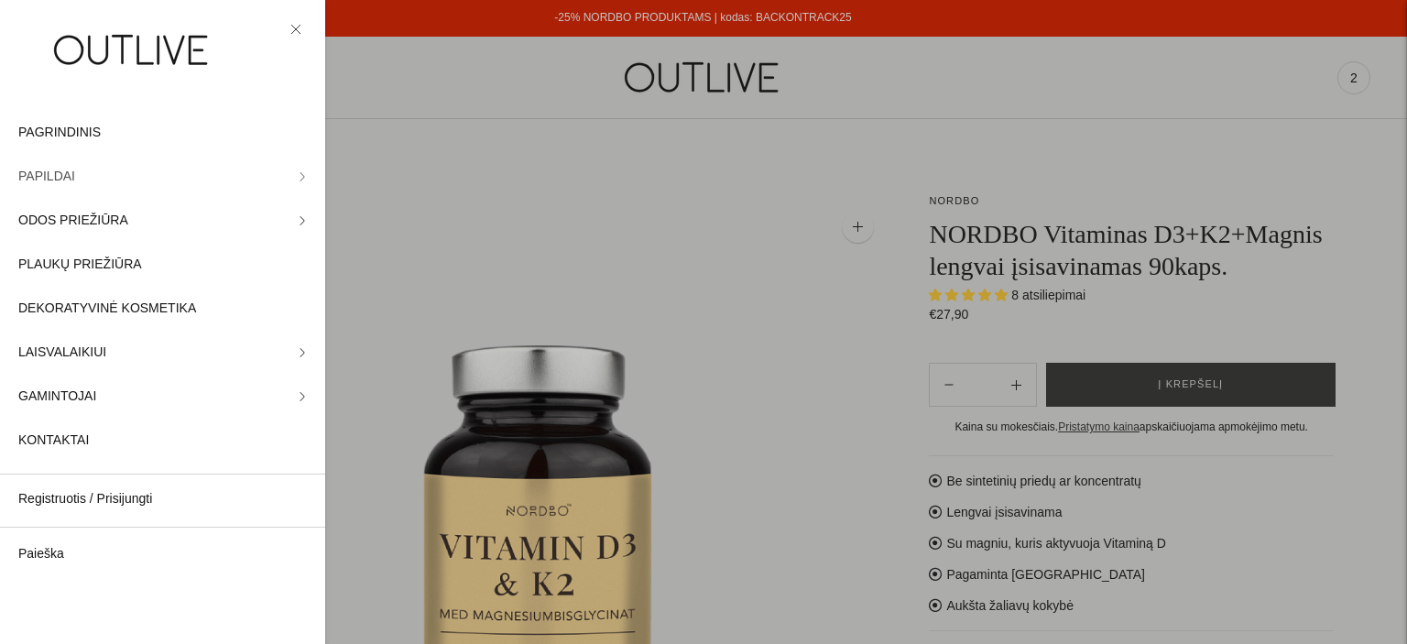
click at [58, 179] on span "PAPILDAI" at bounding box center [46, 177] width 57 height 22
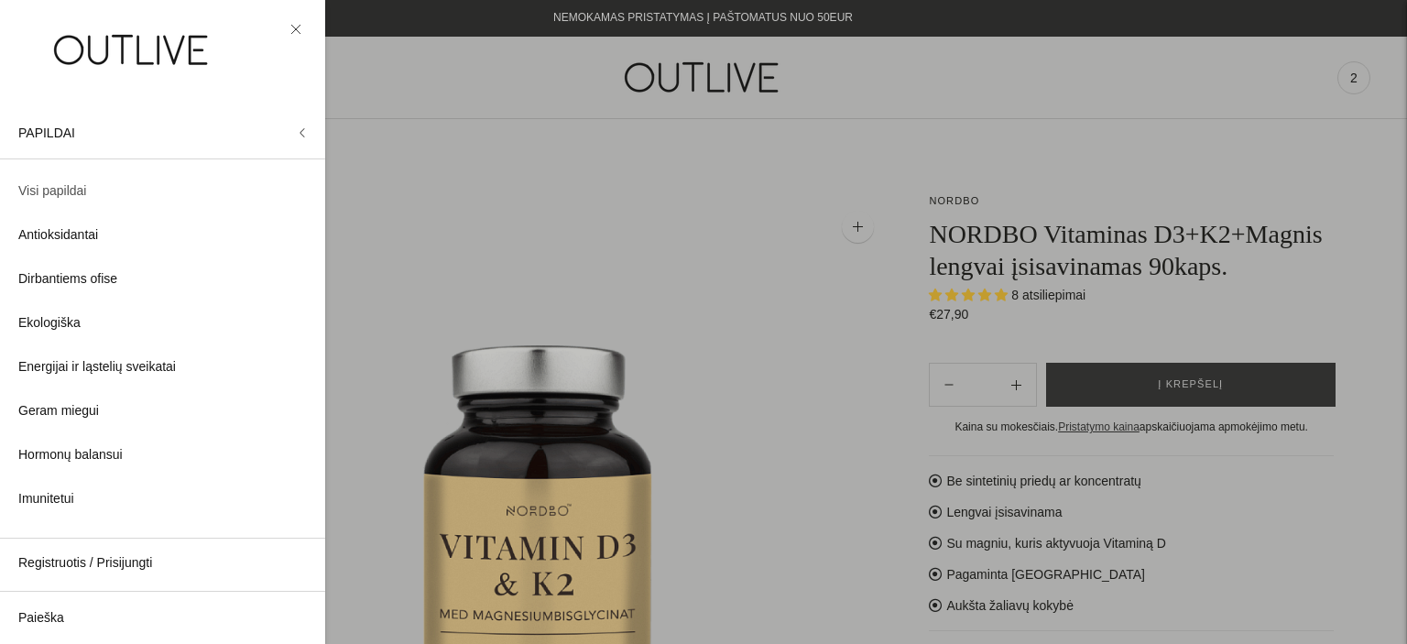
click at [60, 200] on span "Visi papildai" at bounding box center [52, 192] width 68 height 22
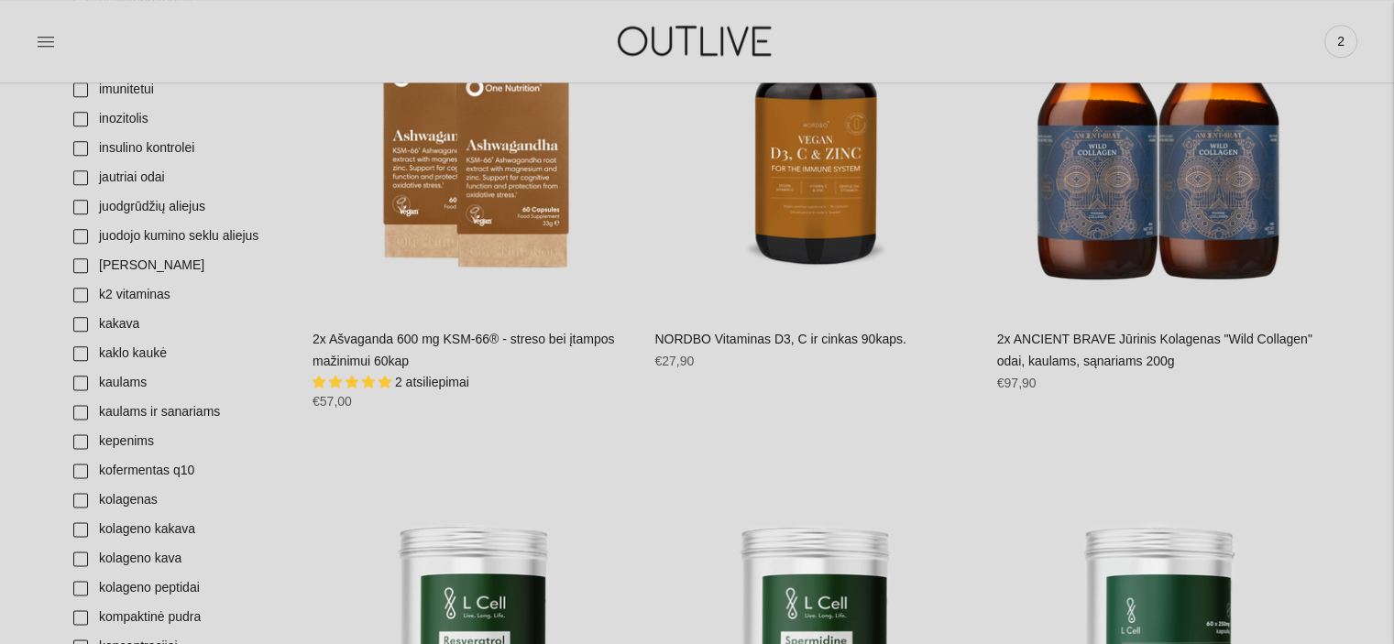
scroll to position [2234, 0]
click at [82, 496] on link "kolagenas" at bounding box center [178, 499] width 232 height 29
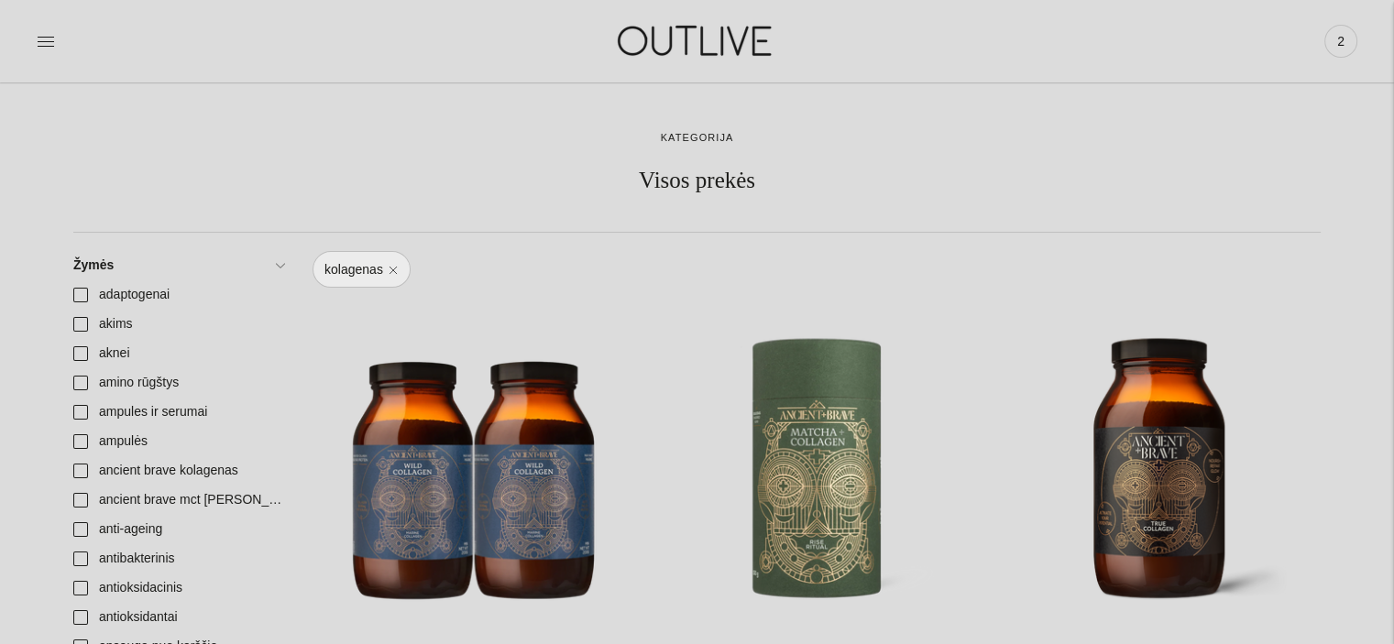
scroll to position [7, 0]
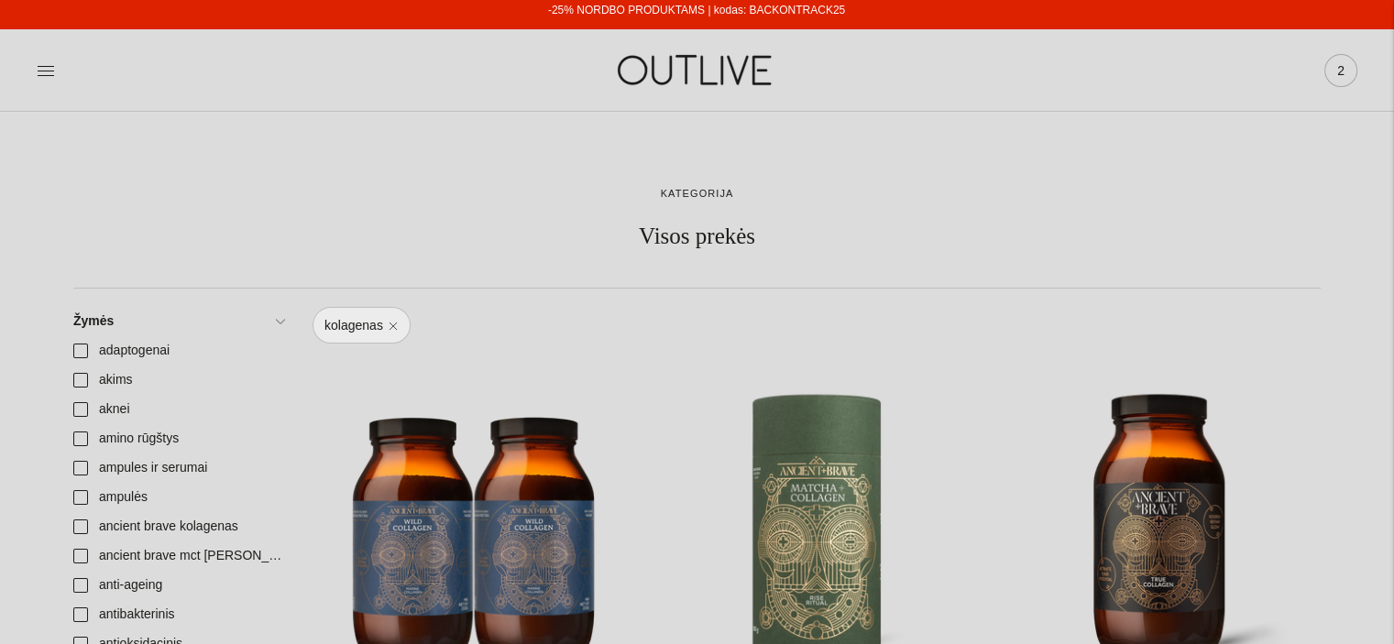
click at [1342, 74] on span "2" at bounding box center [1341, 71] width 26 height 26
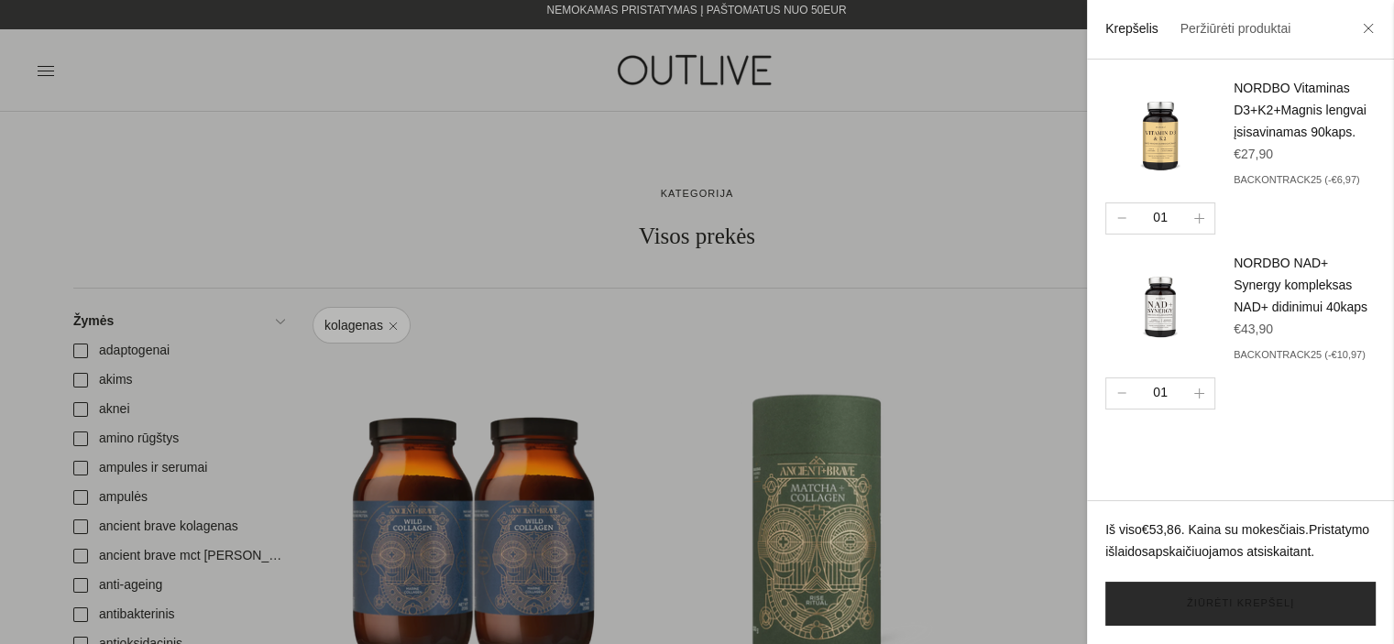
click at [1230, 607] on link "Žiūrėti krepšelį" at bounding box center [1240, 604] width 270 height 44
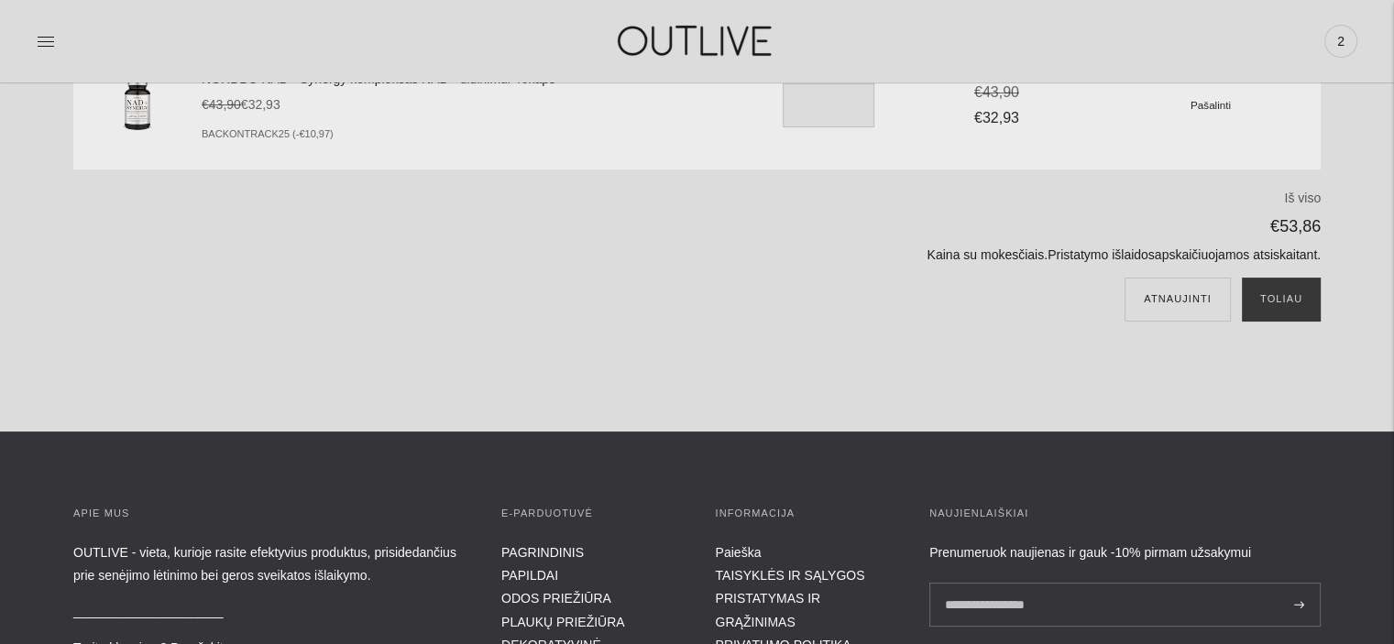
scroll to position [390, 0]
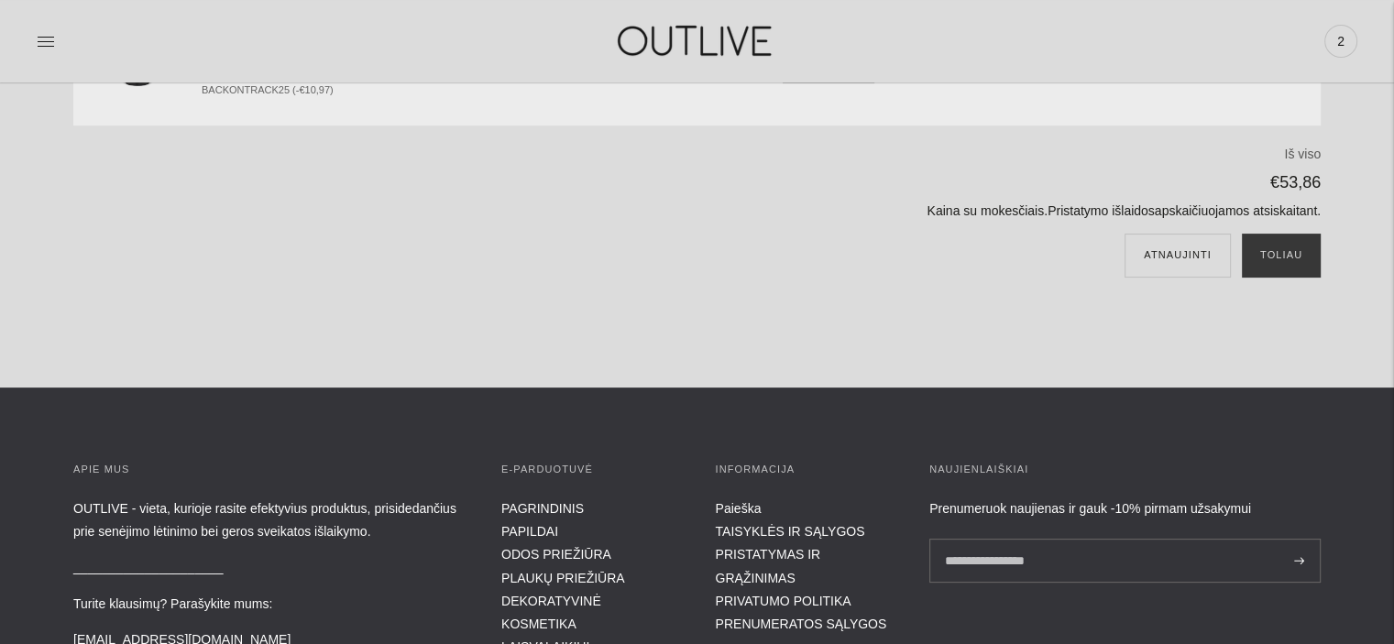
click at [1293, 231] on div "Iš viso €53,86 Kaina su mokesčiais. Pristatymo išlaidos apskaičiuojamos atsiska…" at bounding box center [914, 217] width 811 height 146
click at [1298, 267] on button "Toliau" at bounding box center [1281, 256] width 79 height 44
